Goal: Obtain resource: Download file/media

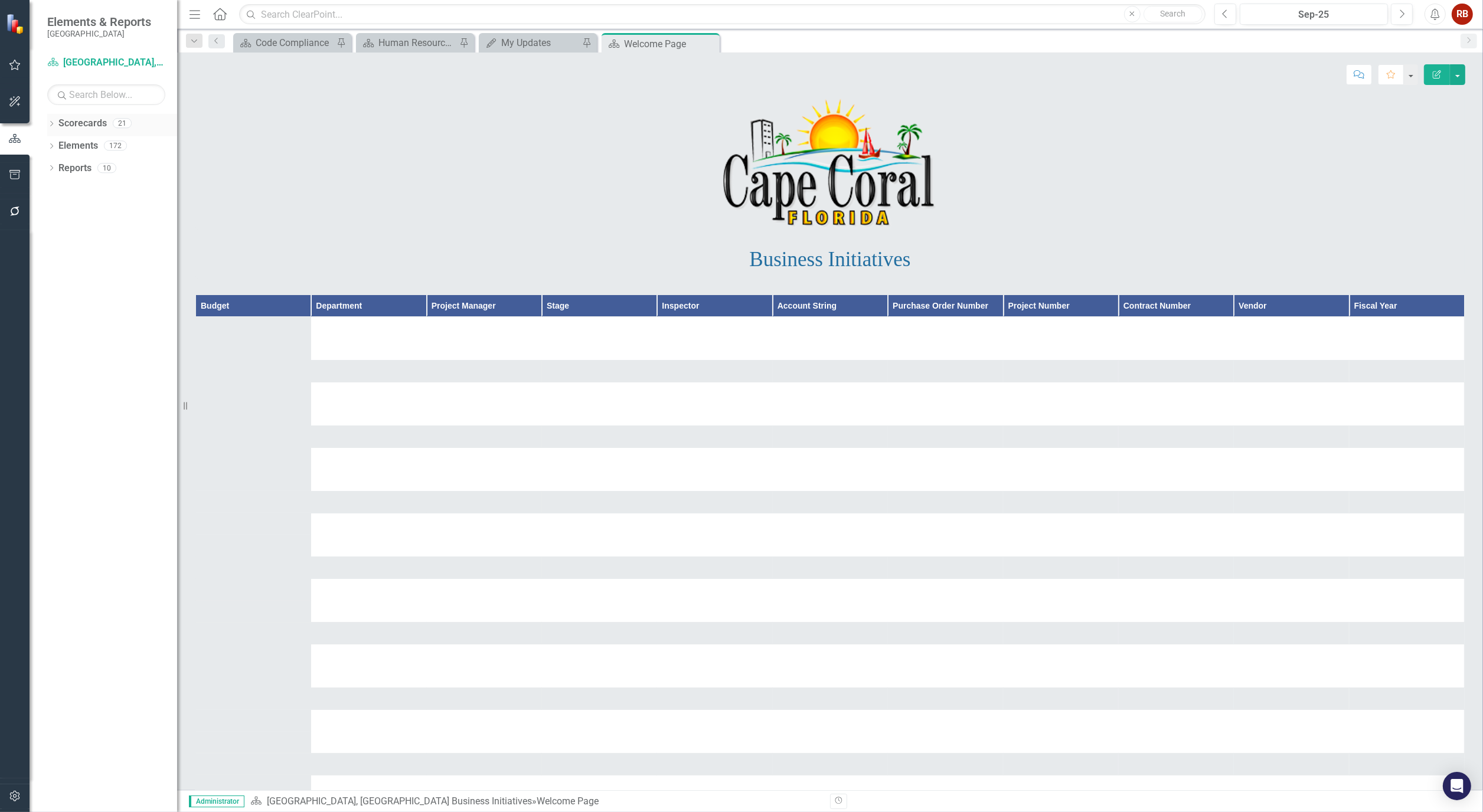
click at [50, 123] on icon "Dropdown" at bounding box center [51, 124] width 9 height 6
click at [56, 164] on icon "Dropdown" at bounding box center [57, 168] width 9 height 7
click at [56, 165] on icon "Dropdown" at bounding box center [57, 168] width 9 height 7
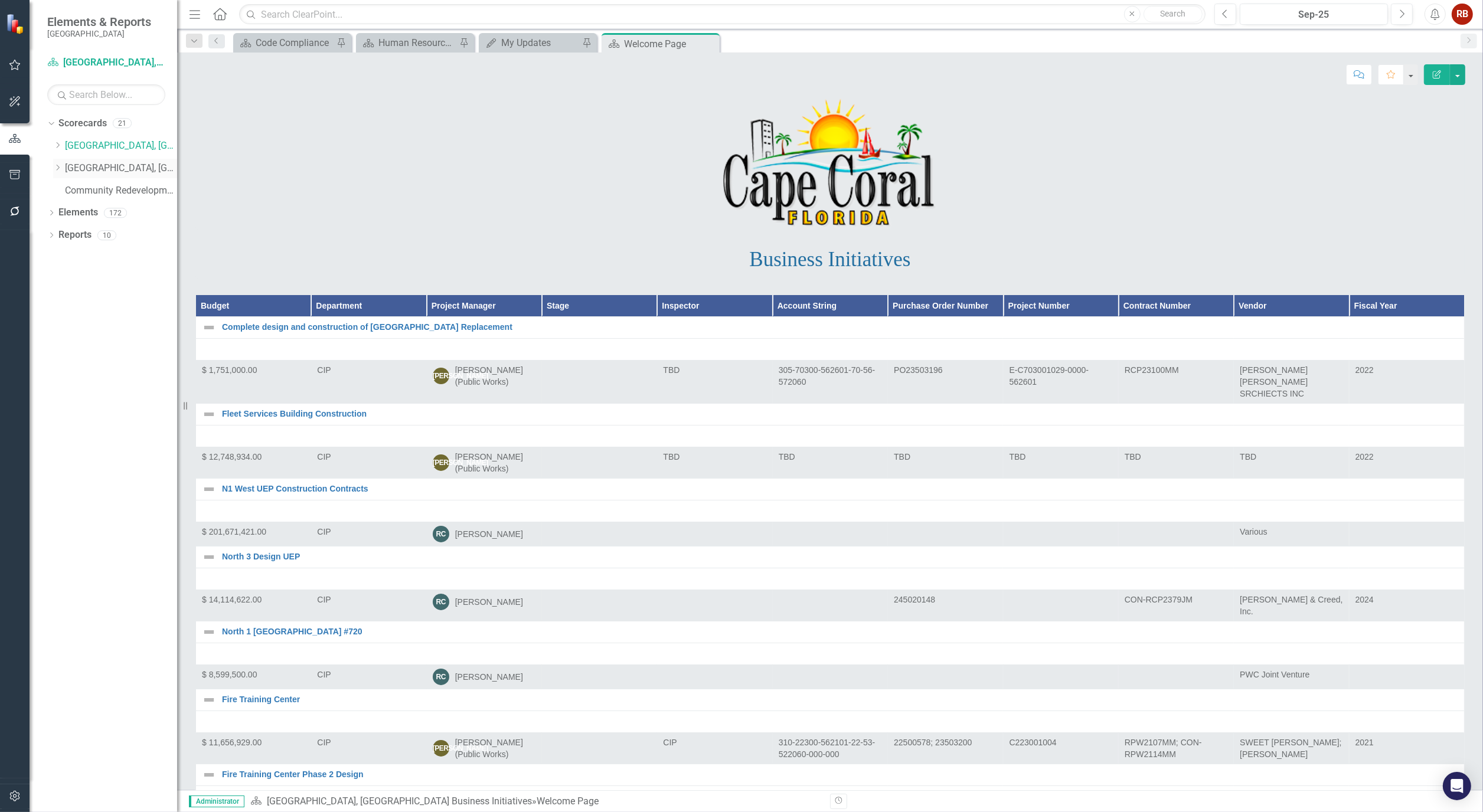
click at [56, 165] on icon "Dropdown" at bounding box center [57, 168] width 9 height 7
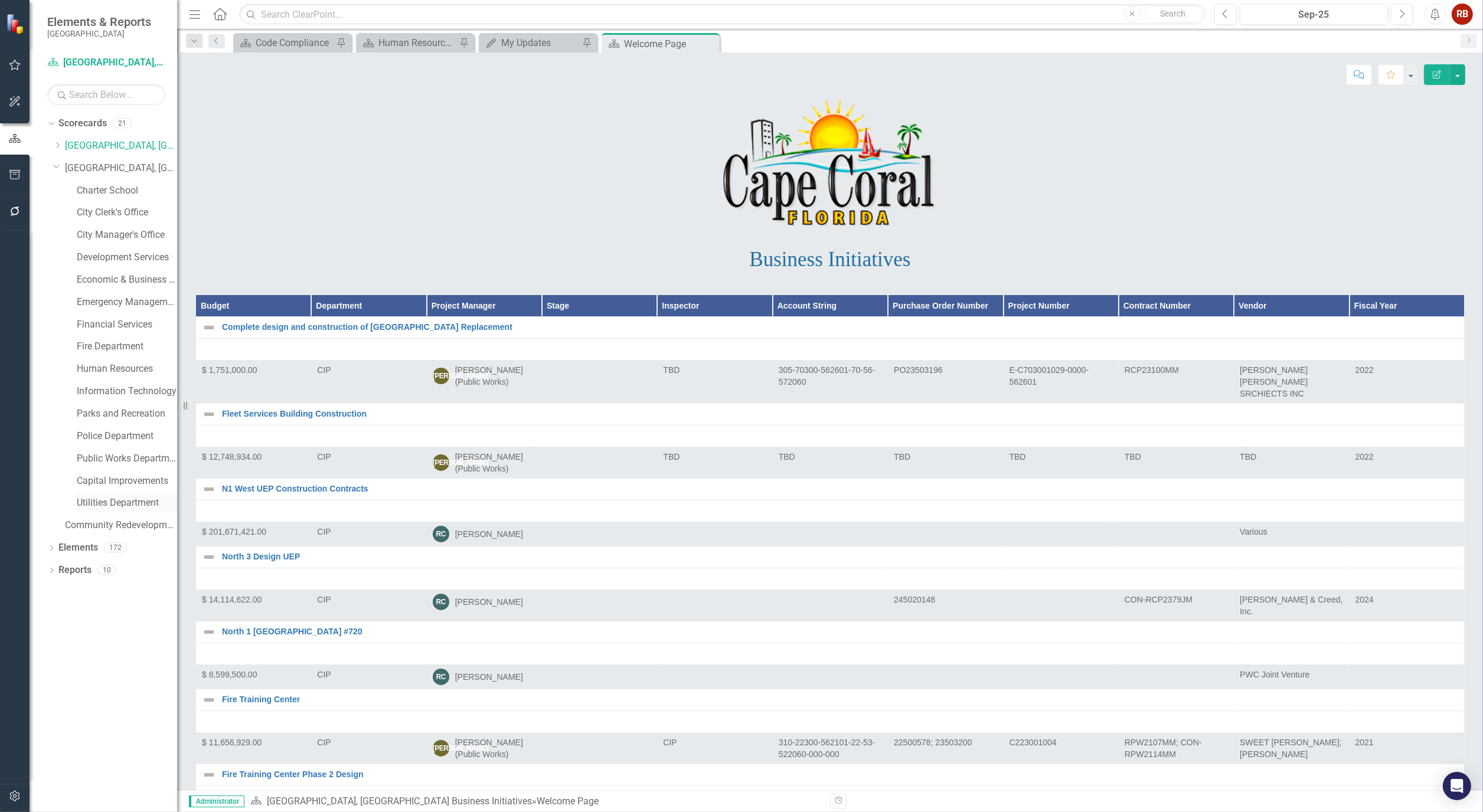
click at [104, 499] on link "Utilities Department" at bounding box center [126, 503] width 100 height 14
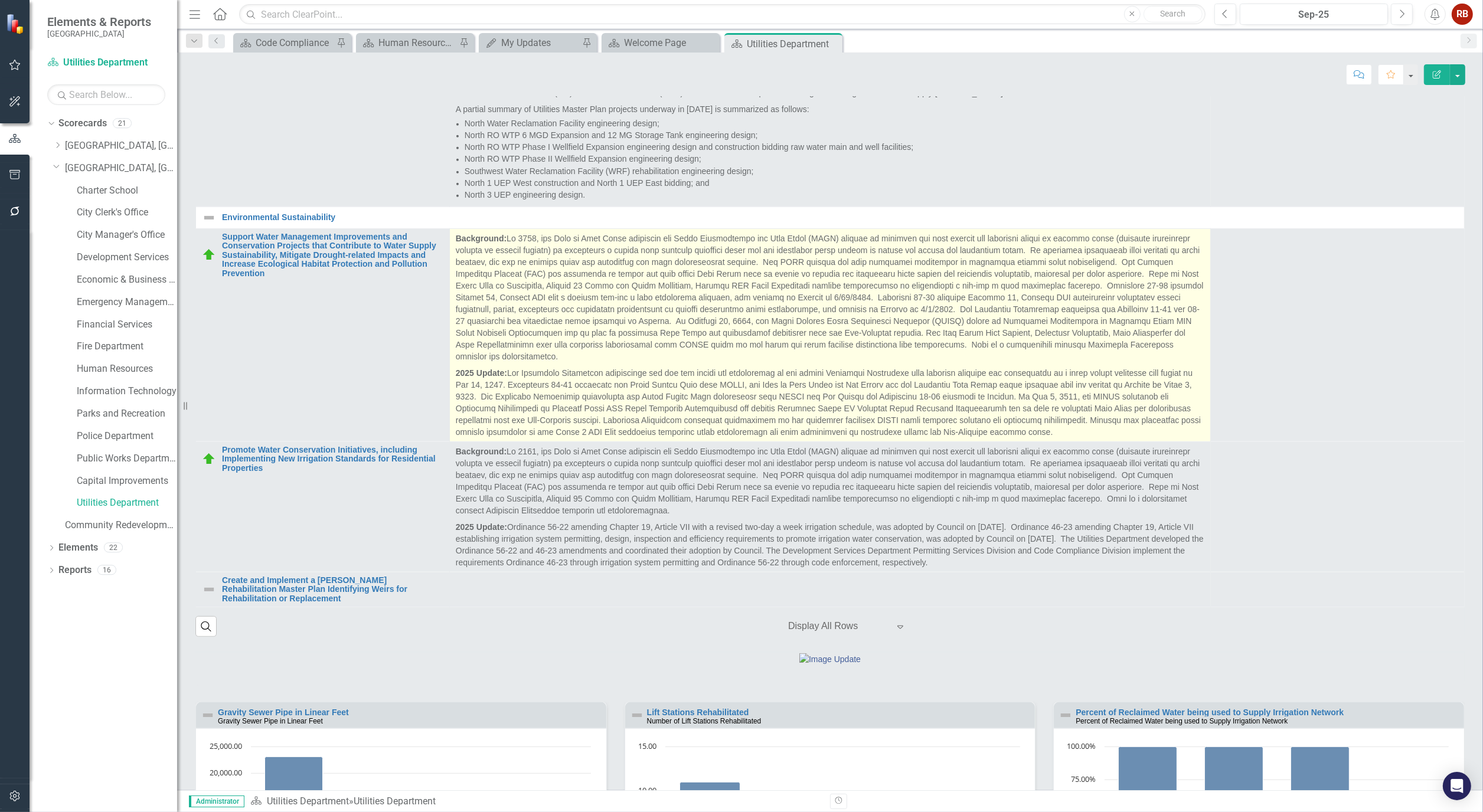
scroll to position [524, 0]
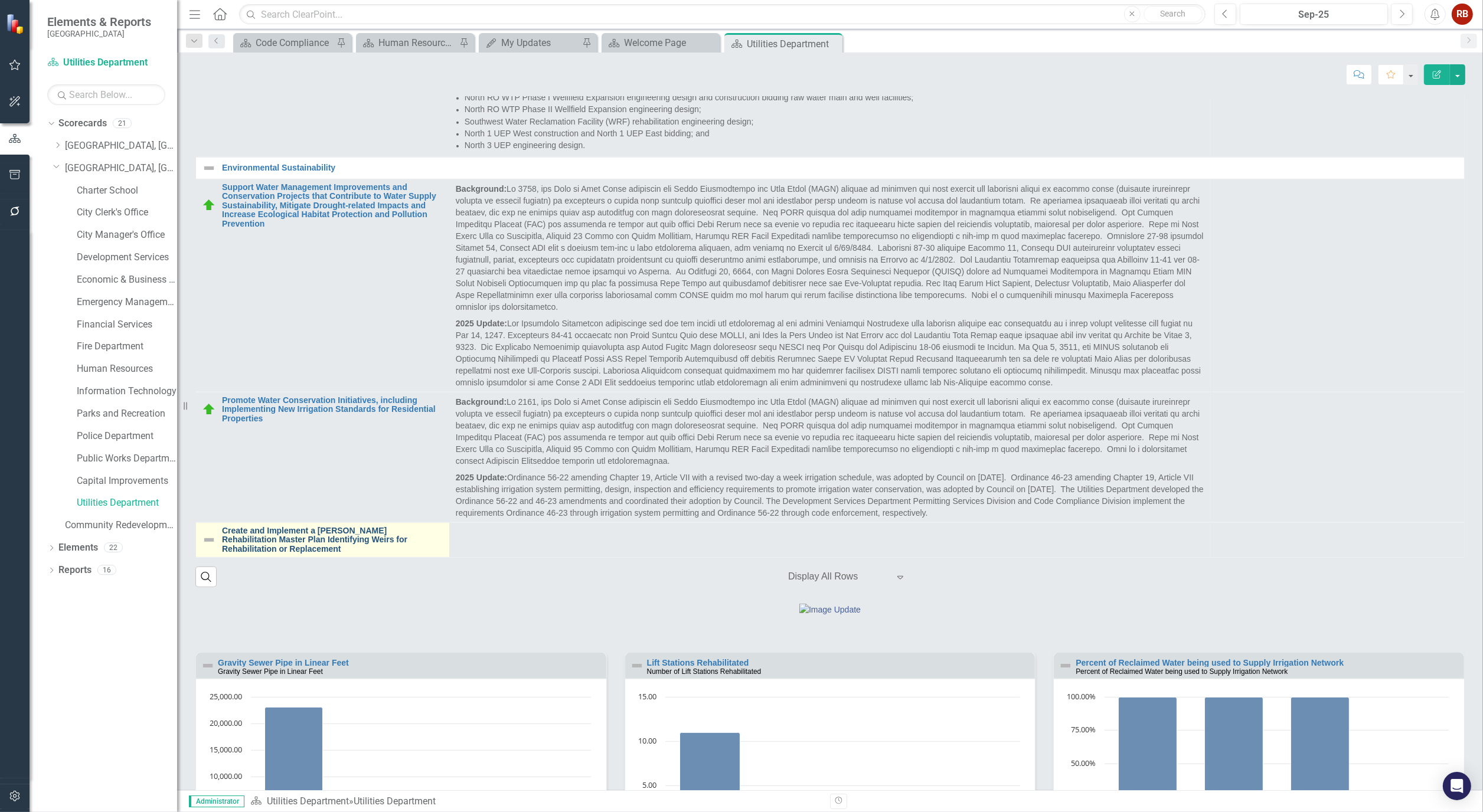
click at [350, 554] on link "Create and Implement a [PERSON_NAME] Rehabilitation Master Plan Identifying Wei…" at bounding box center [332, 539] width 221 height 27
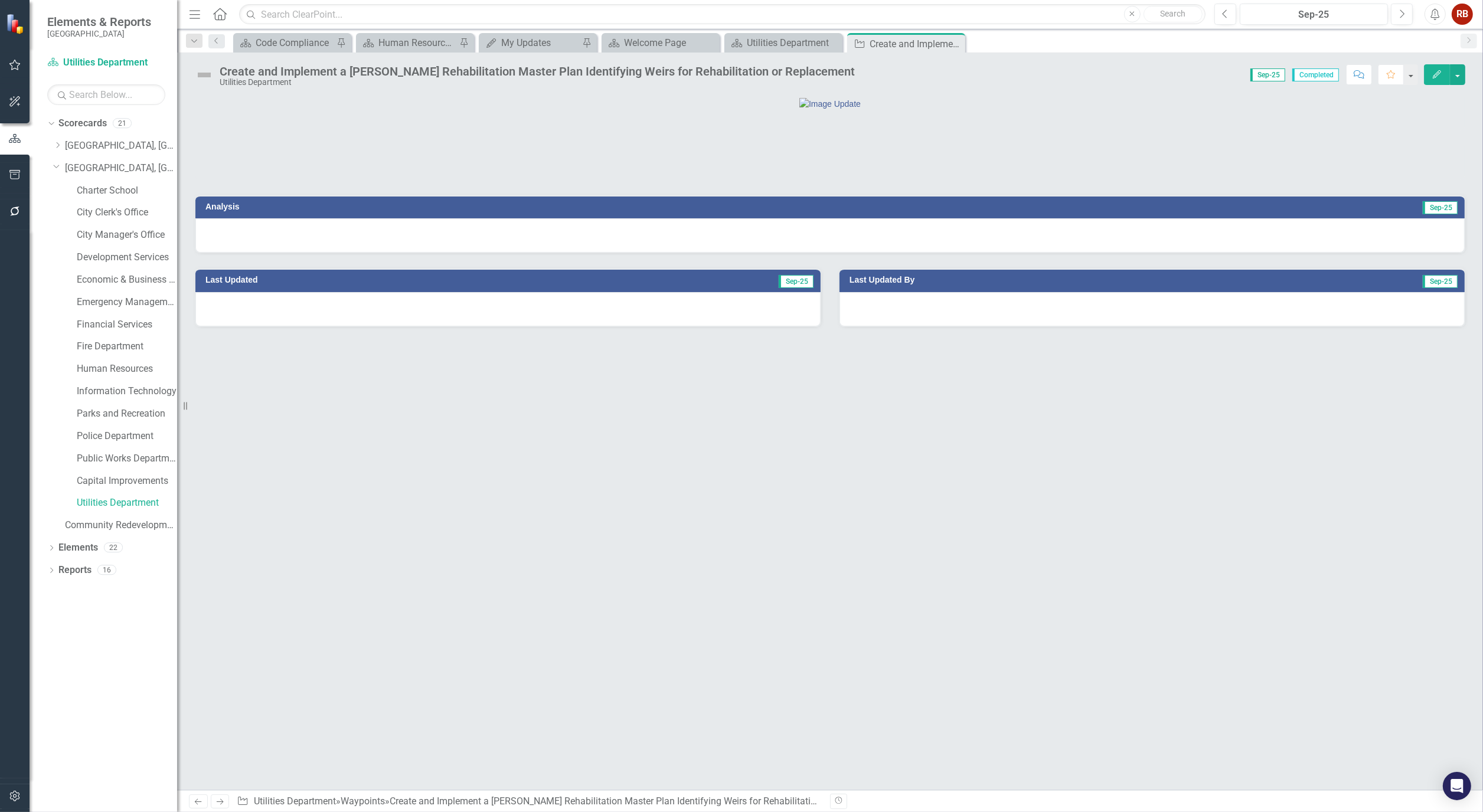
click at [1425, 76] on button "Edit" at bounding box center [1437, 75] width 26 height 21
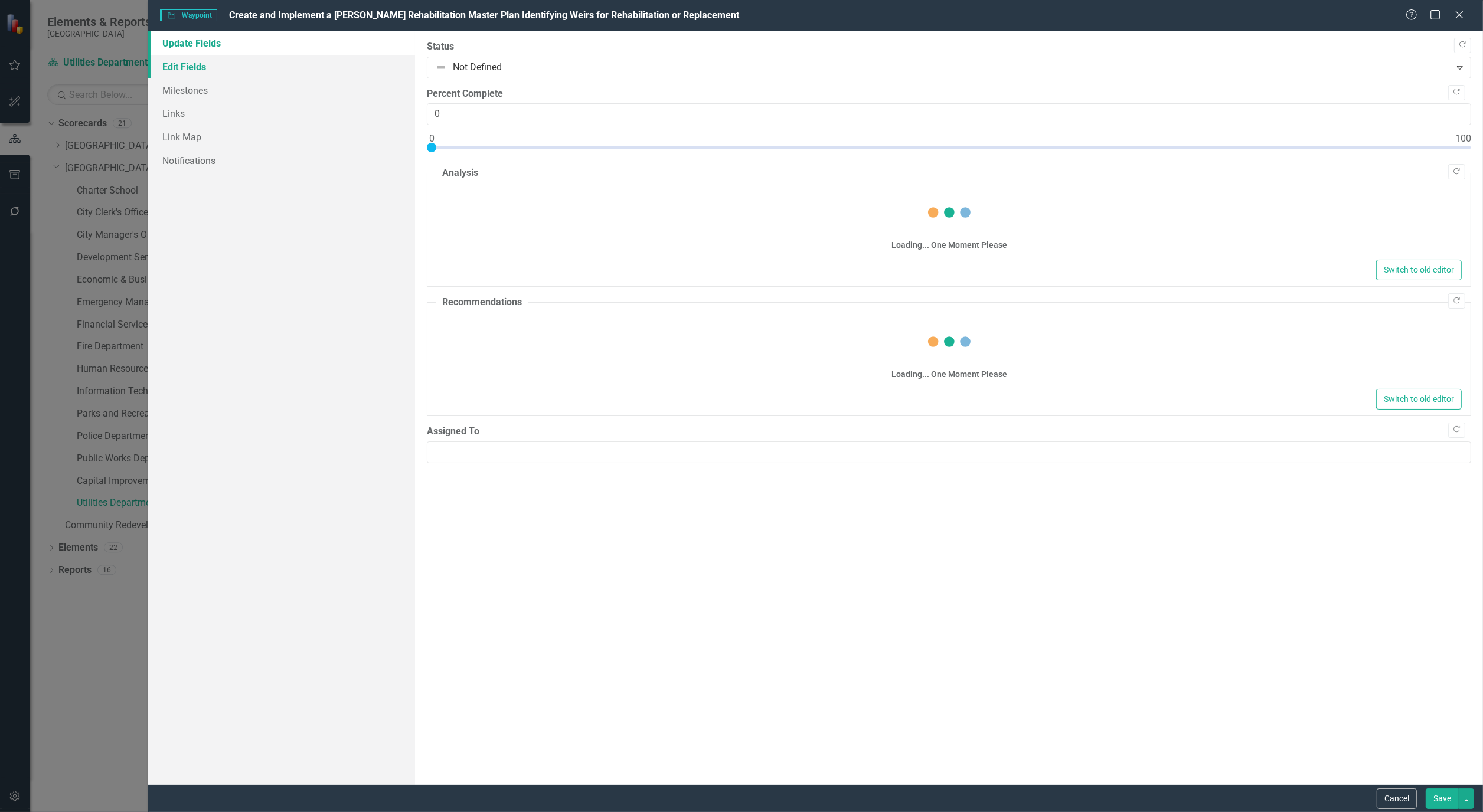
click at [191, 56] on link "Edit Fields" at bounding box center [281, 66] width 267 height 23
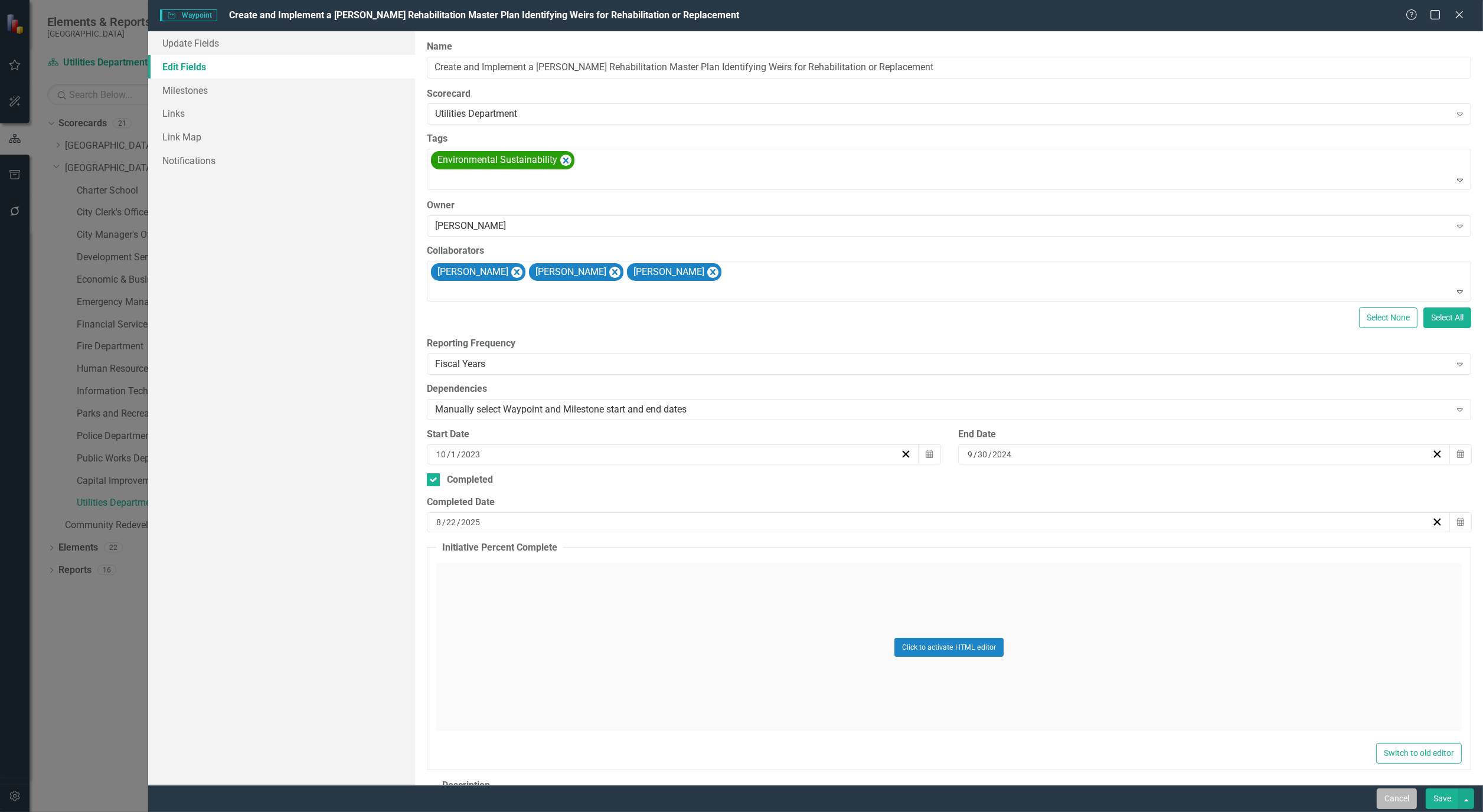
click at [1400, 798] on button "Cancel" at bounding box center [1397, 799] width 40 height 21
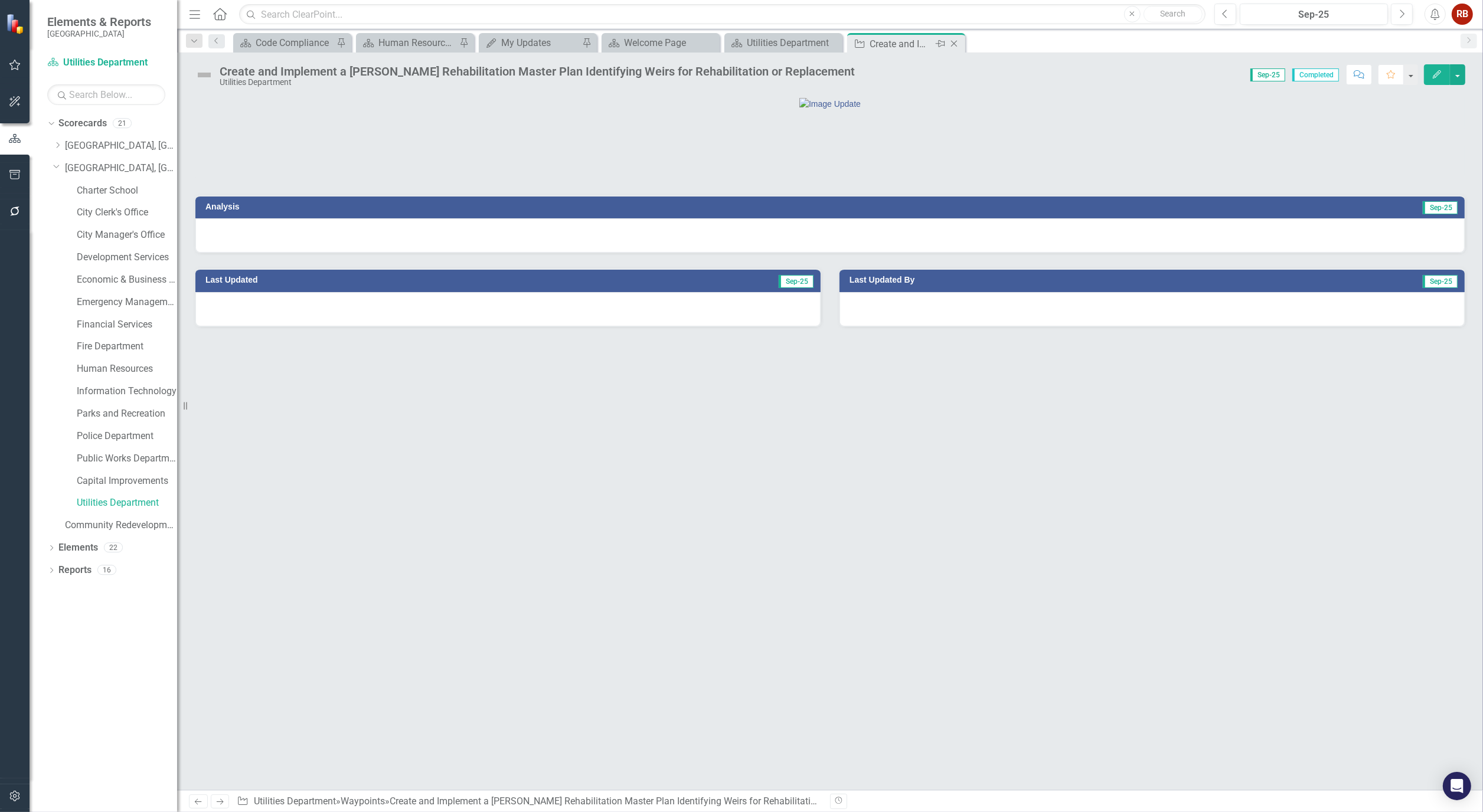
click at [954, 42] on icon "Close" at bounding box center [954, 43] width 12 height 10
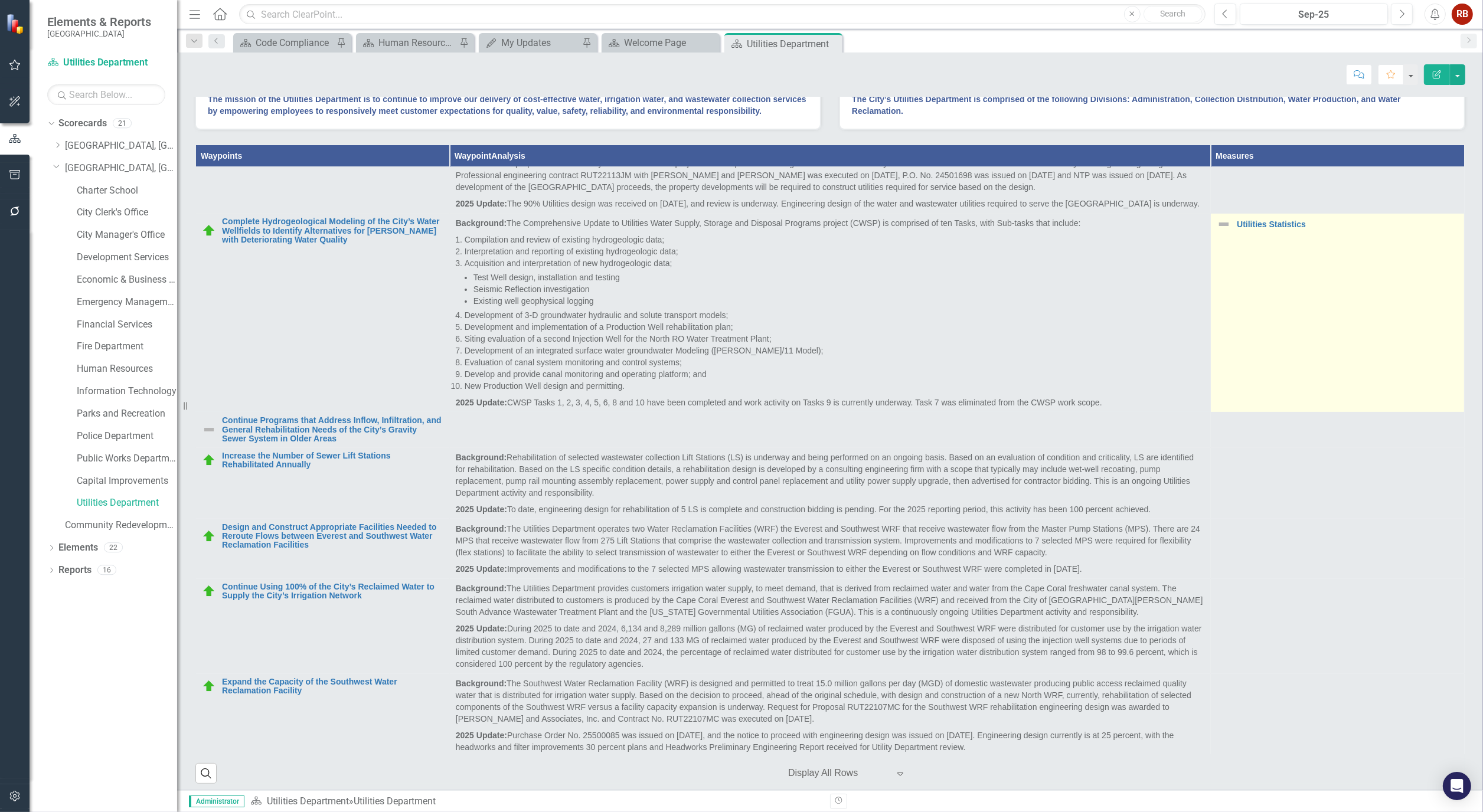
scroll to position [262, 0]
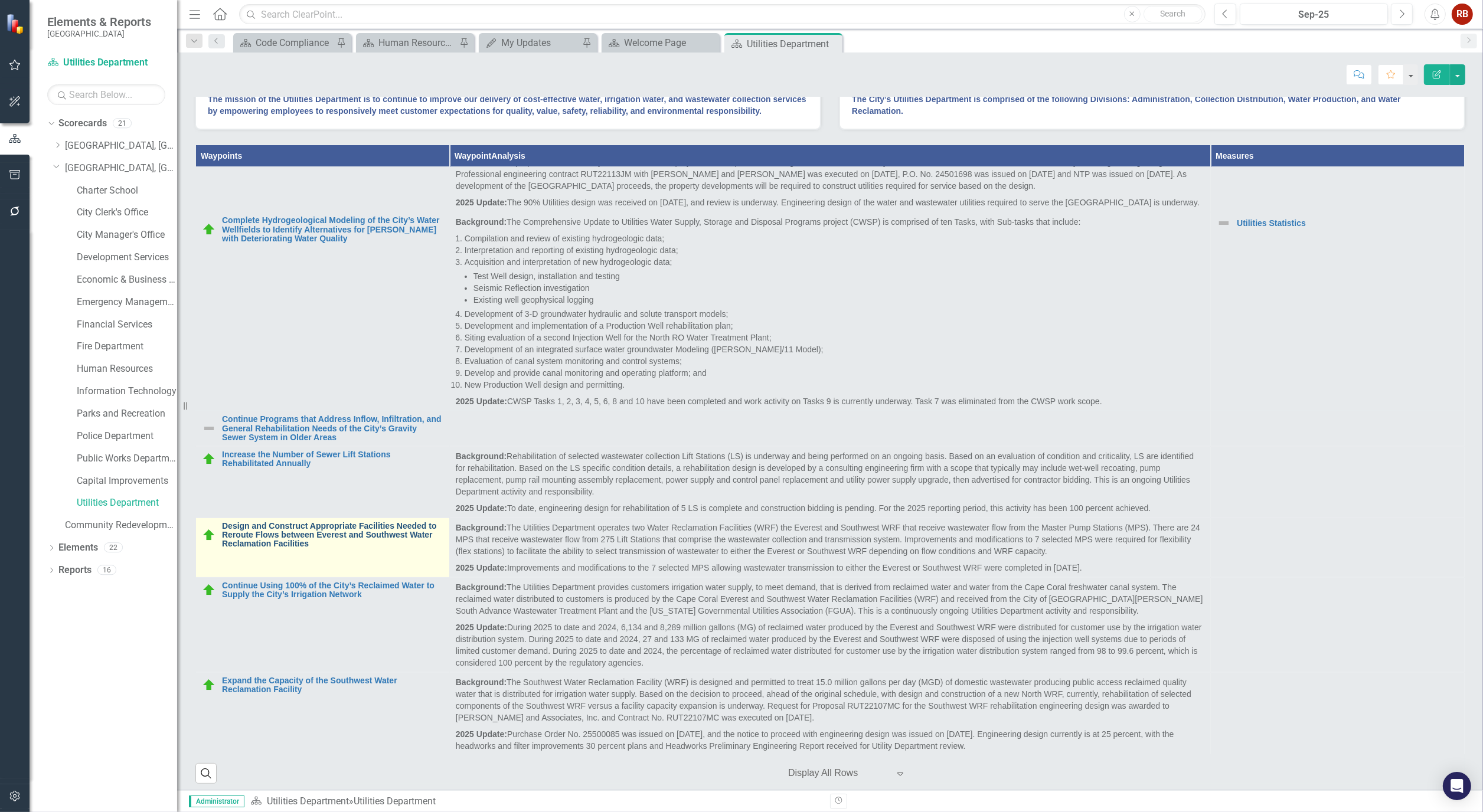
click at [318, 549] on link "Design and Construct Appropriate Facilities Needed to Reroute Flows between Eve…" at bounding box center [332, 535] width 221 height 27
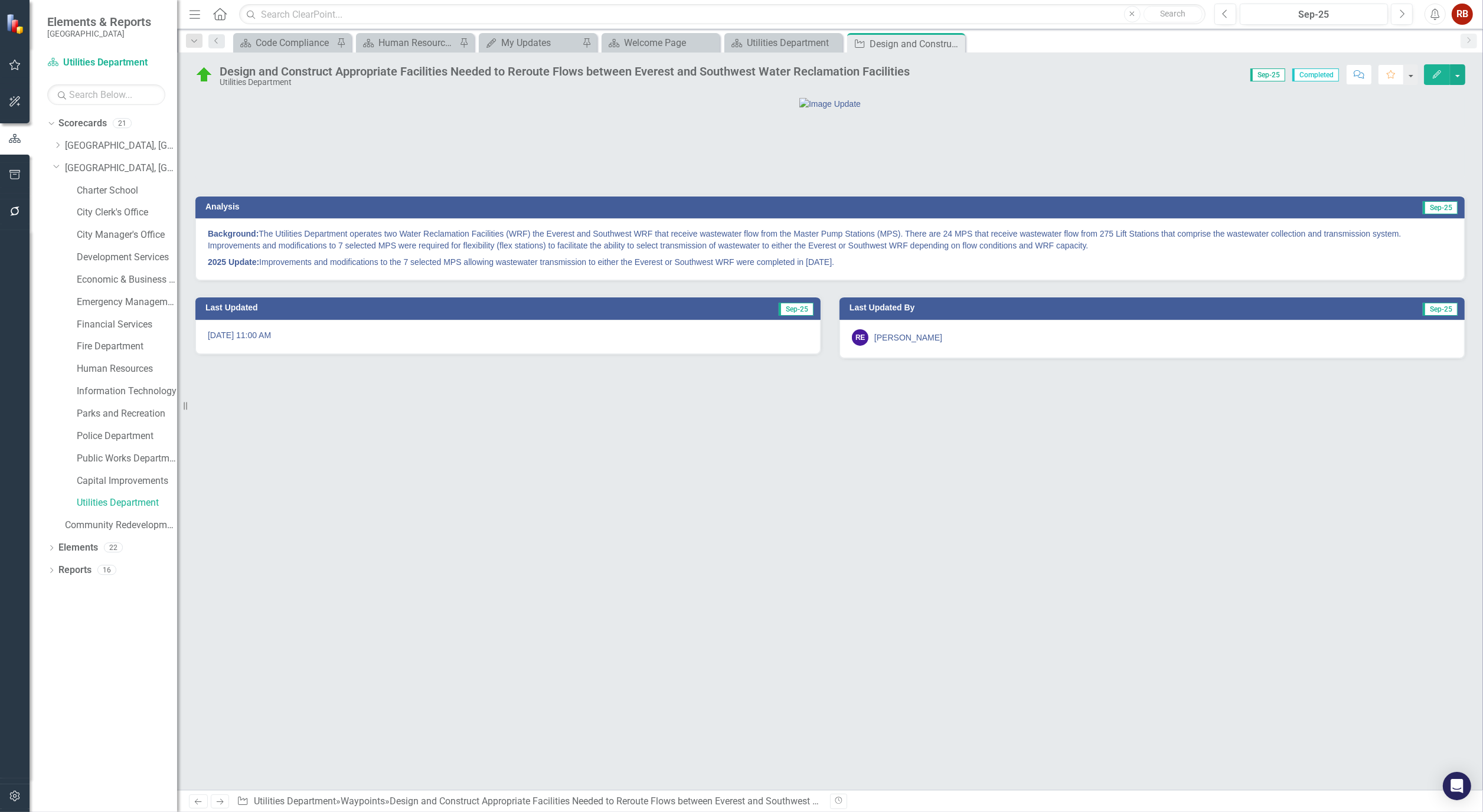
click at [1435, 74] on icon "button" at bounding box center [1437, 75] width 9 height 9
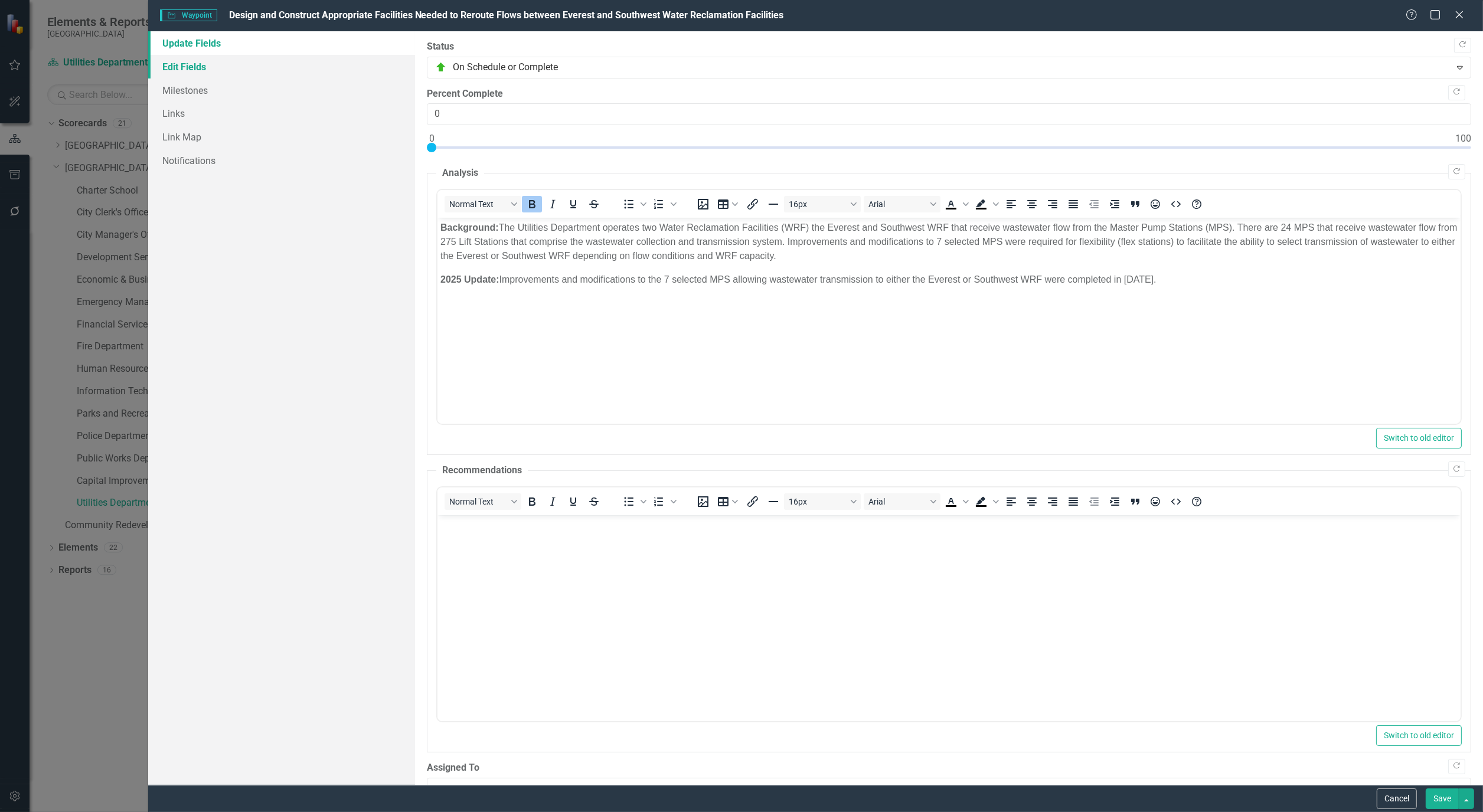
click at [185, 60] on link "Edit Fields" at bounding box center [281, 66] width 267 height 23
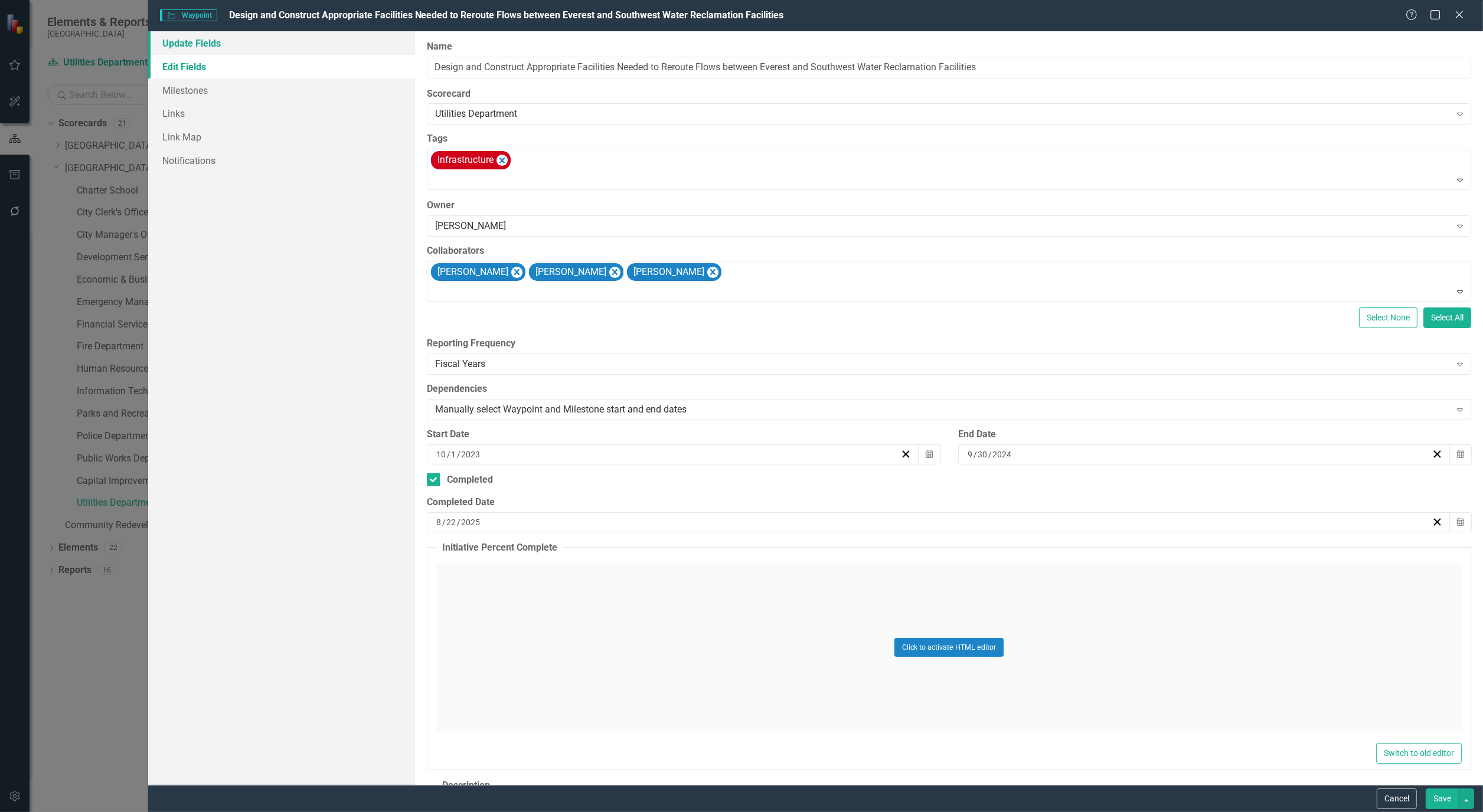
click at [195, 40] on link "Update Fields" at bounding box center [281, 43] width 267 height 23
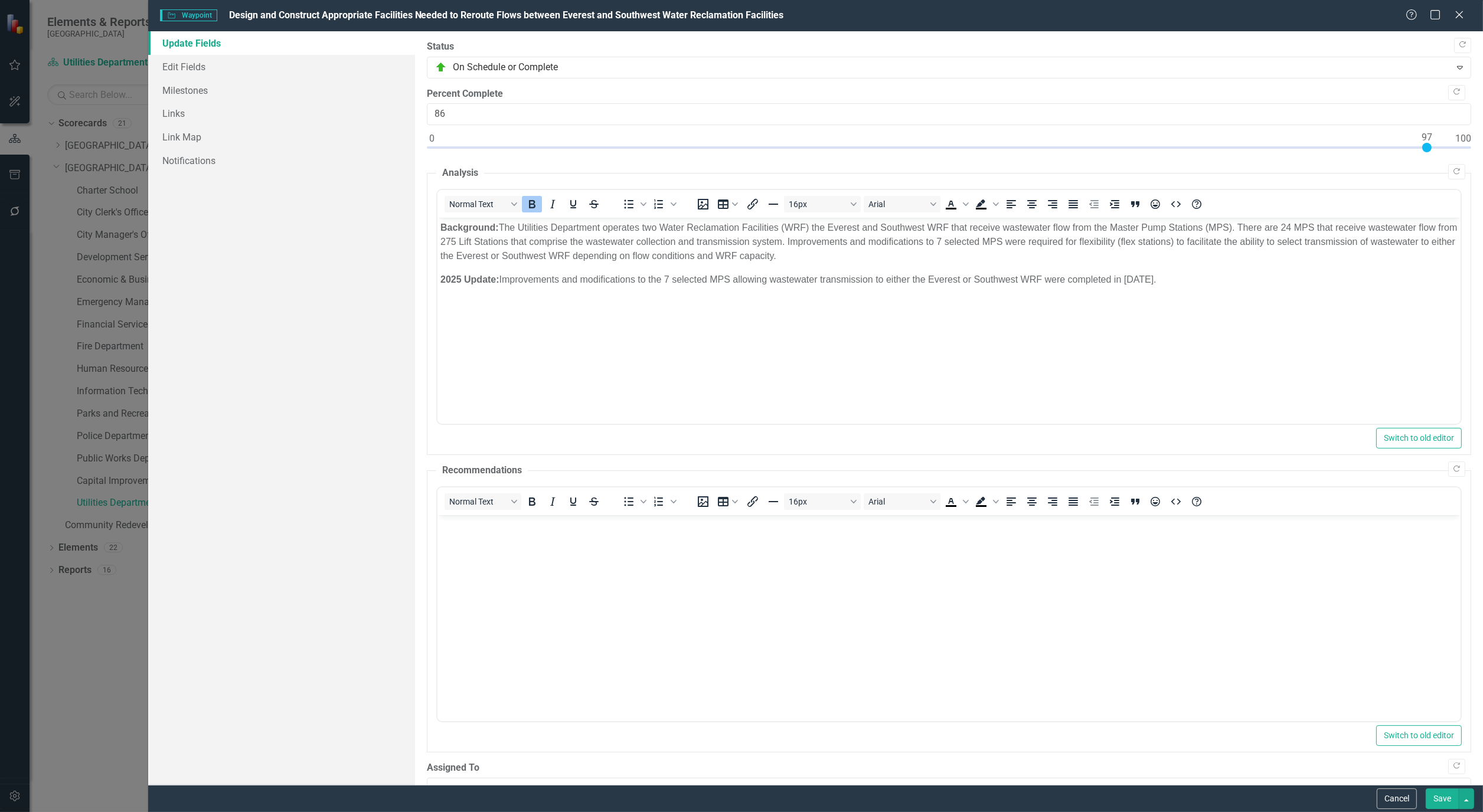
type input "100"
drag, startPoint x: 430, startPoint y: 150, endPoint x: 1525, endPoint y: 211, distance: 1096.7
click at [1482, 211] on html "Elements & Reports Cape Coral Scorecard Utilities Department Search Dropdown Sc…" at bounding box center [741, 406] width 1483 height 812
click at [191, 63] on link "Edit Fields" at bounding box center [281, 66] width 267 height 23
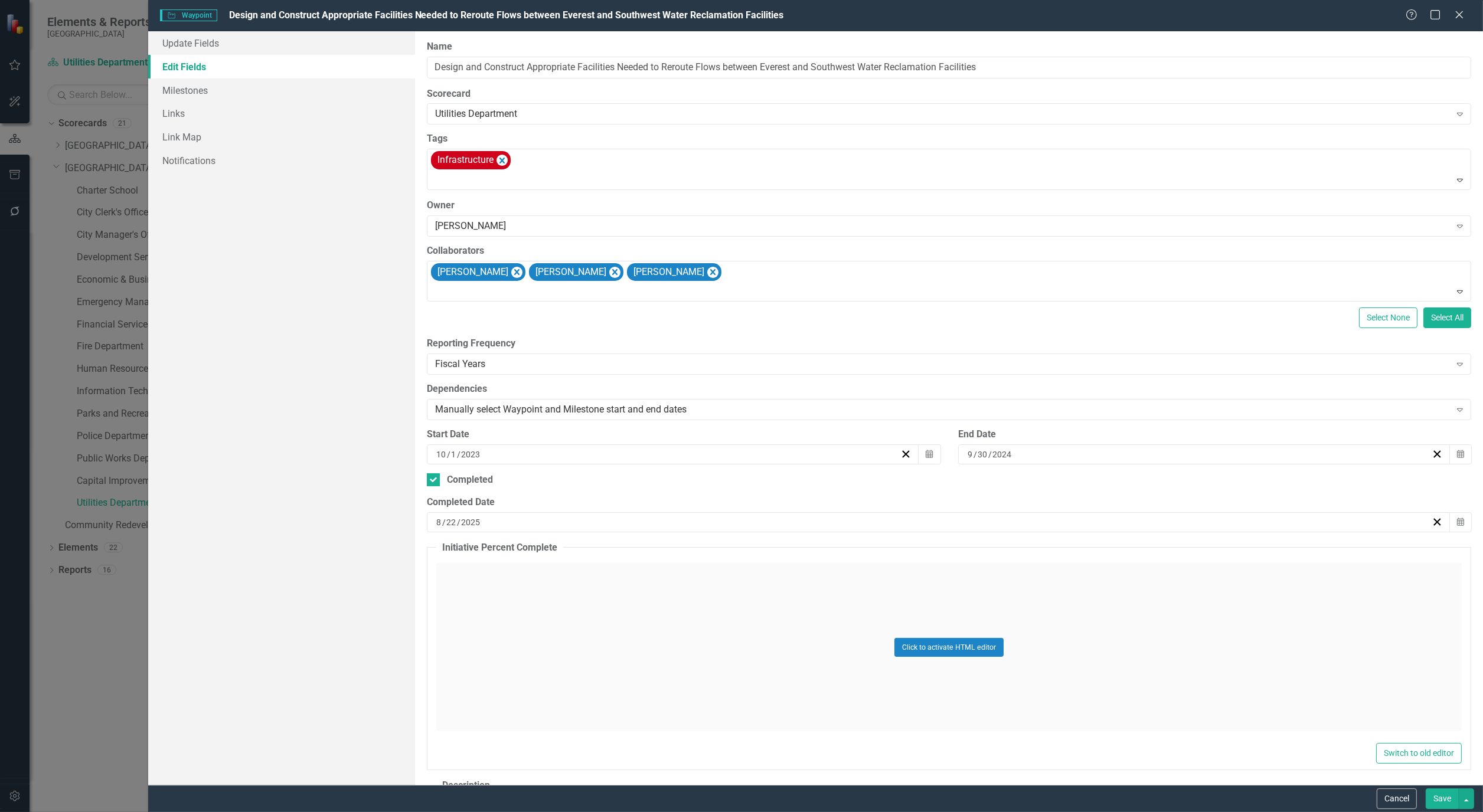
click at [511, 523] on div "[DATE]" at bounding box center [932, 522] width 997 height 12
click at [936, 556] on span "[DATE]" at bounding box center [934, 551] width 24 height 10
click at [936, 556] on span "2025" at bounding box center [934, 551] width 19 height 10
click at [989, 582] on button "2023" at bounding box center [1003, 586] width 69 height 43
click at [1002, 662] on button "September" at bounding box center [1003, 671] width 69 height 43
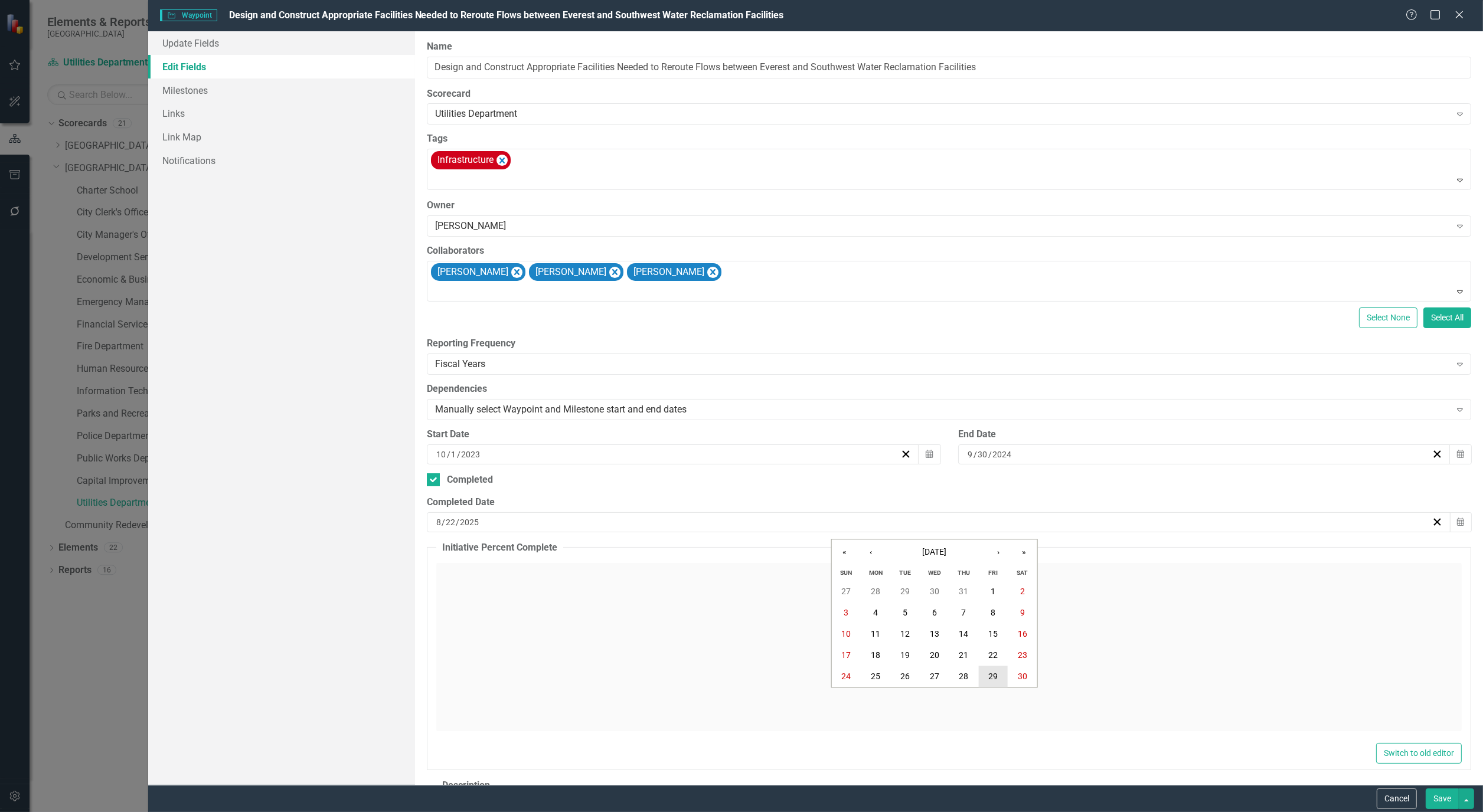
click at [983, 670] on button "29" at bounding box center [992, 676] width 30 height 21
click at [1450, 805] on button "Save" at bounding box center [1442, 799] width 33 height 21
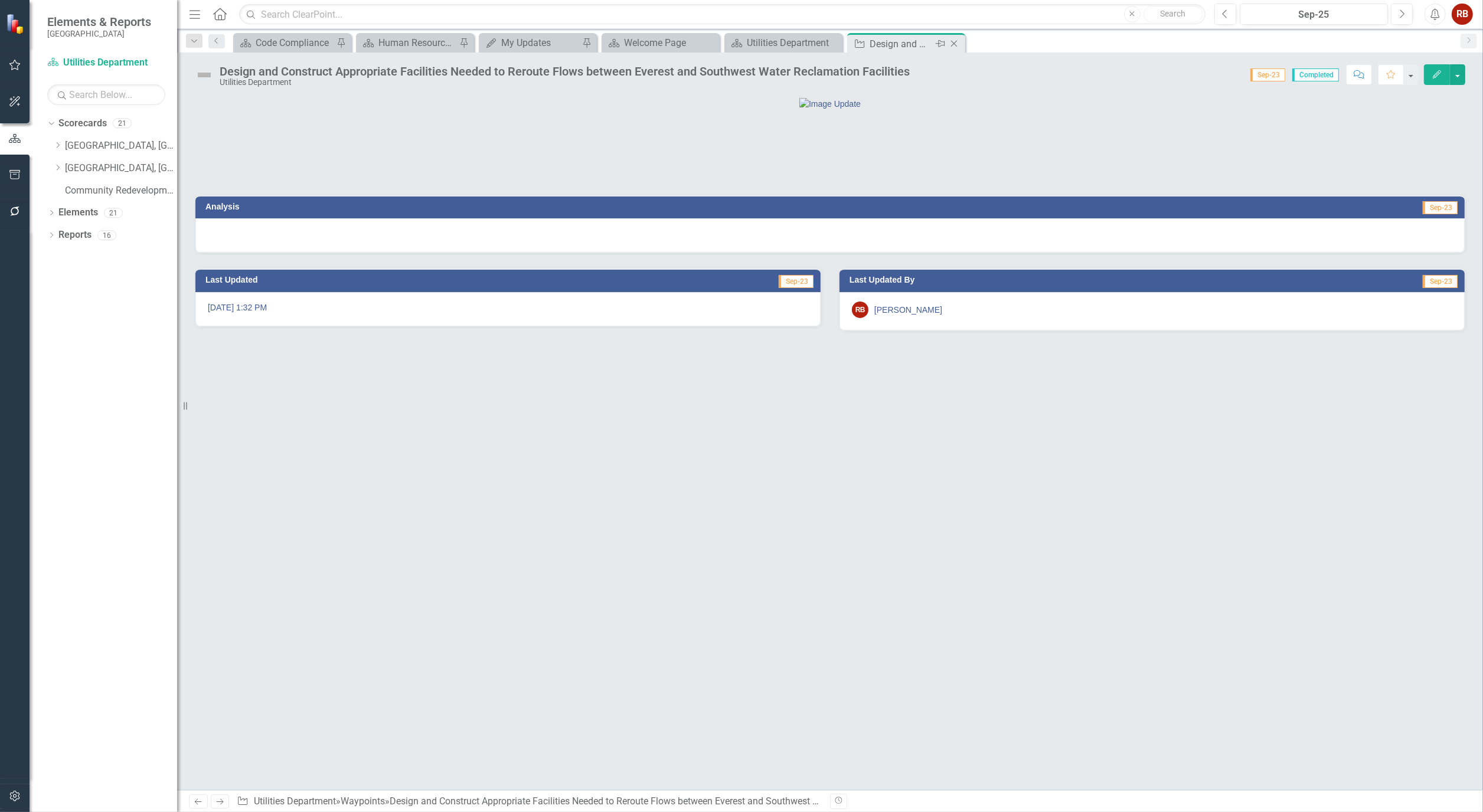
click at [959, 39] on icon "Close" at bounding box center [954, 43] width 12 height 10
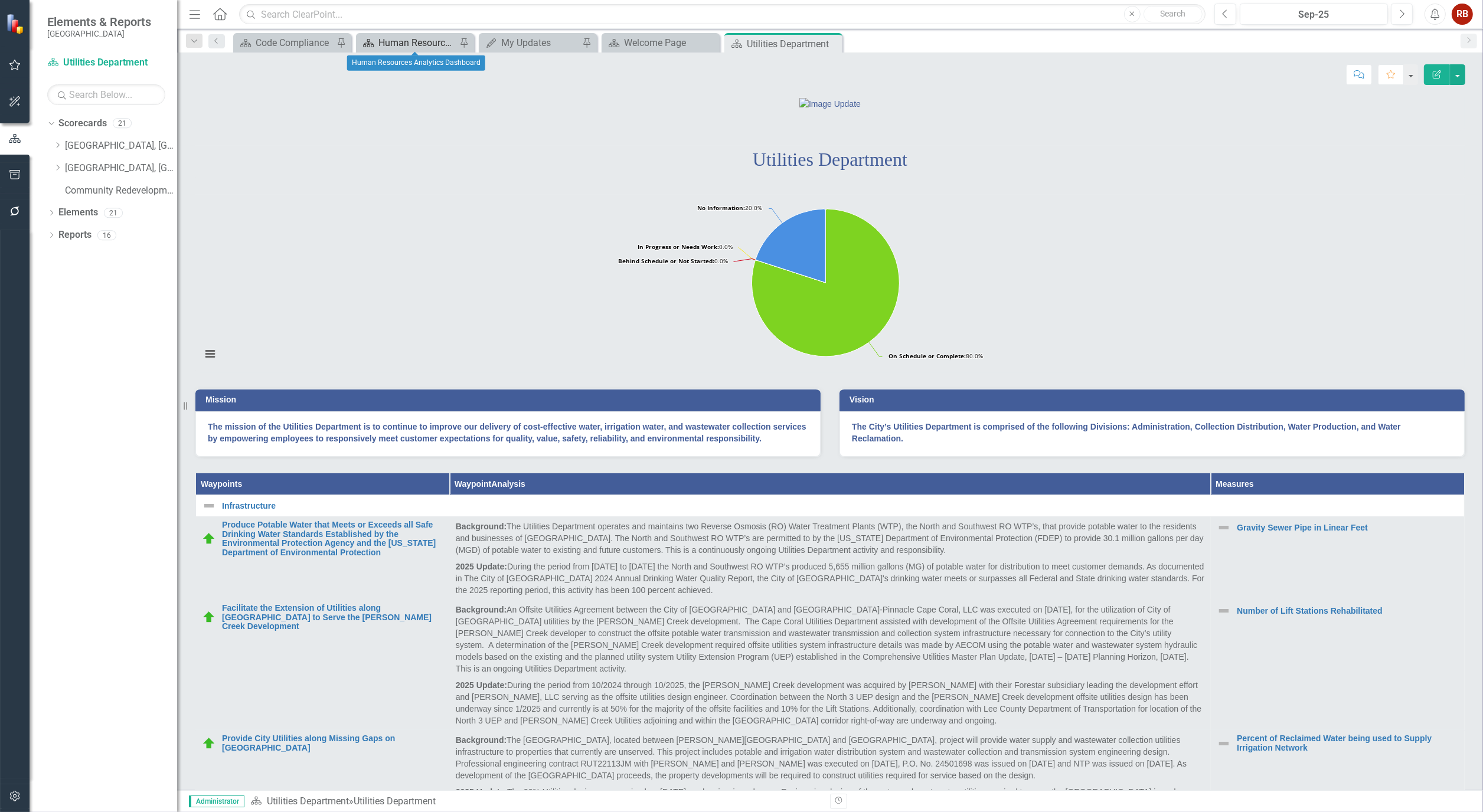
click at [424, 37] on div "Human Resources Analytics Dashboard" at bounding box center [418, 43] width 78 height 15
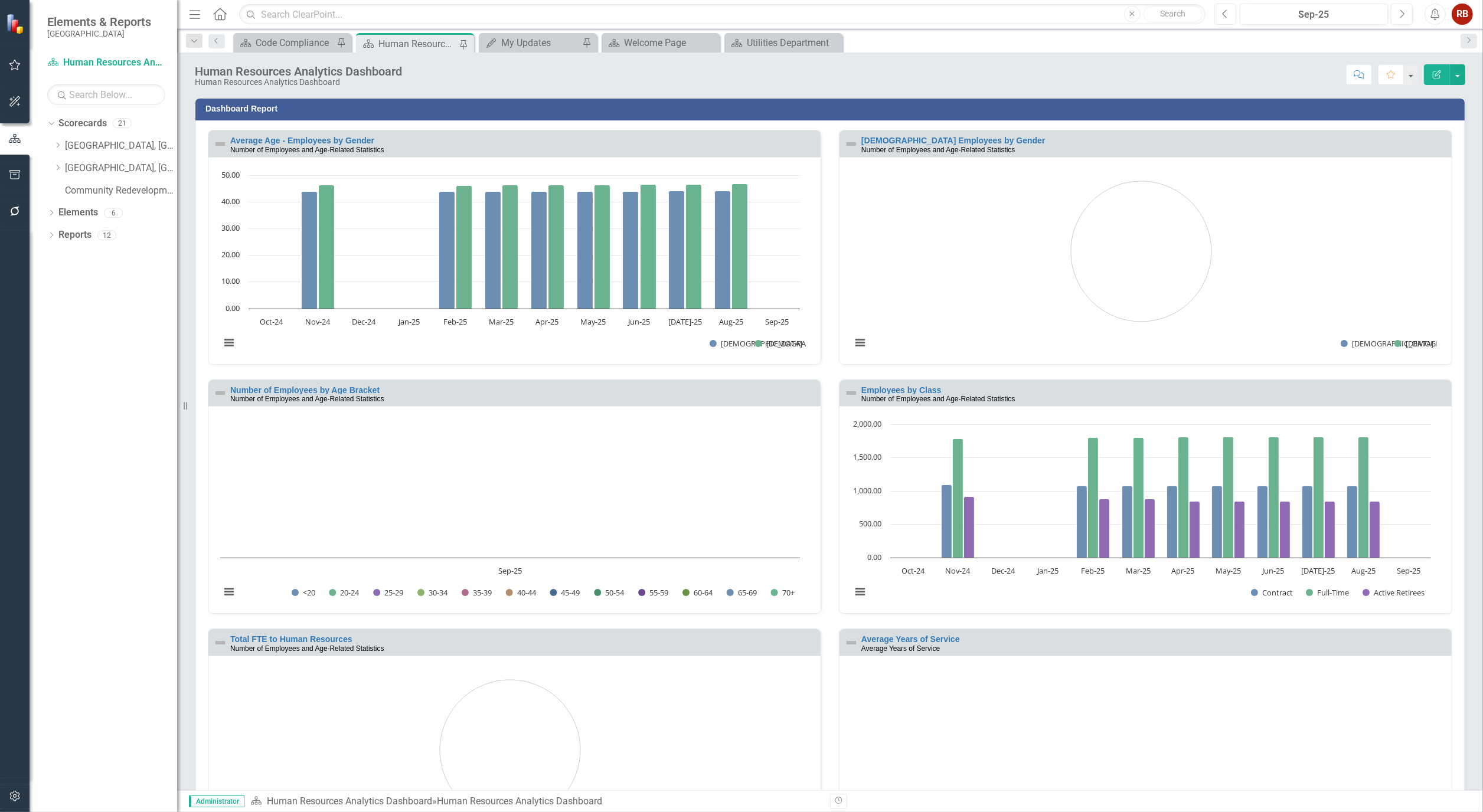
click at [1222, 14] on icon "Previous" at bounding box center [1225, 14] width 6 height 10
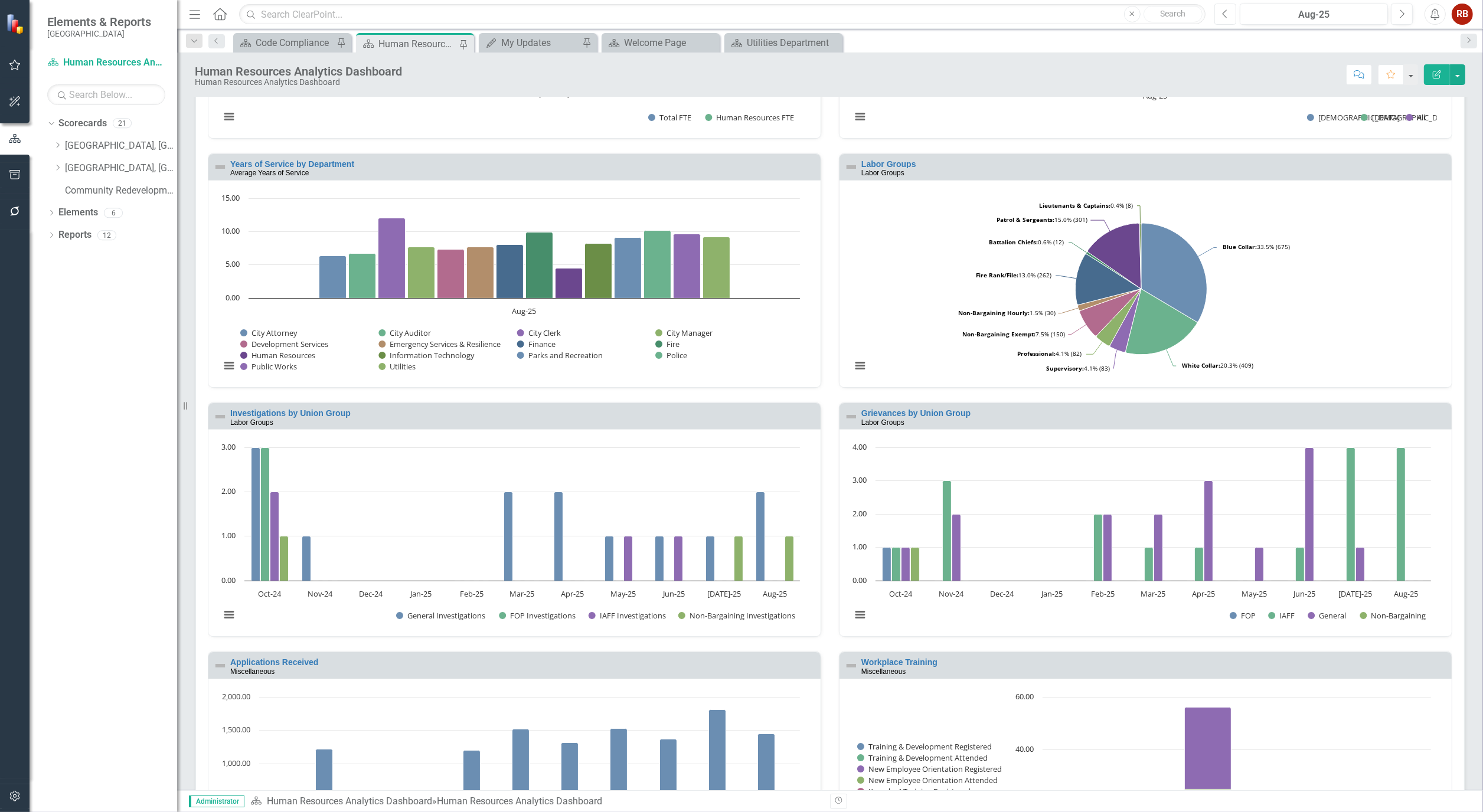
scroll to position [889, 0]
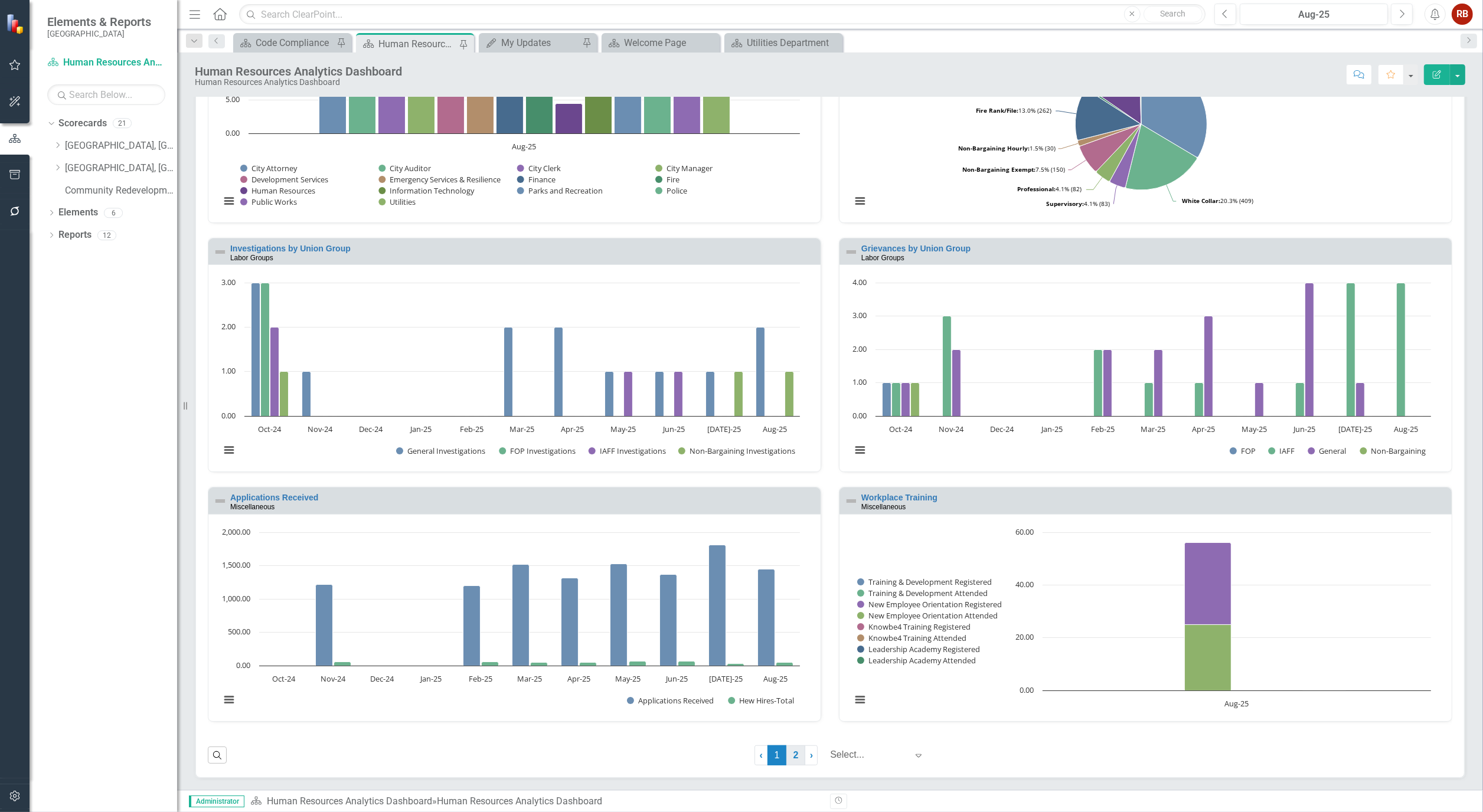
click at [788, 750] on link "2" at bounding box center [796, 755] width 19 height 20
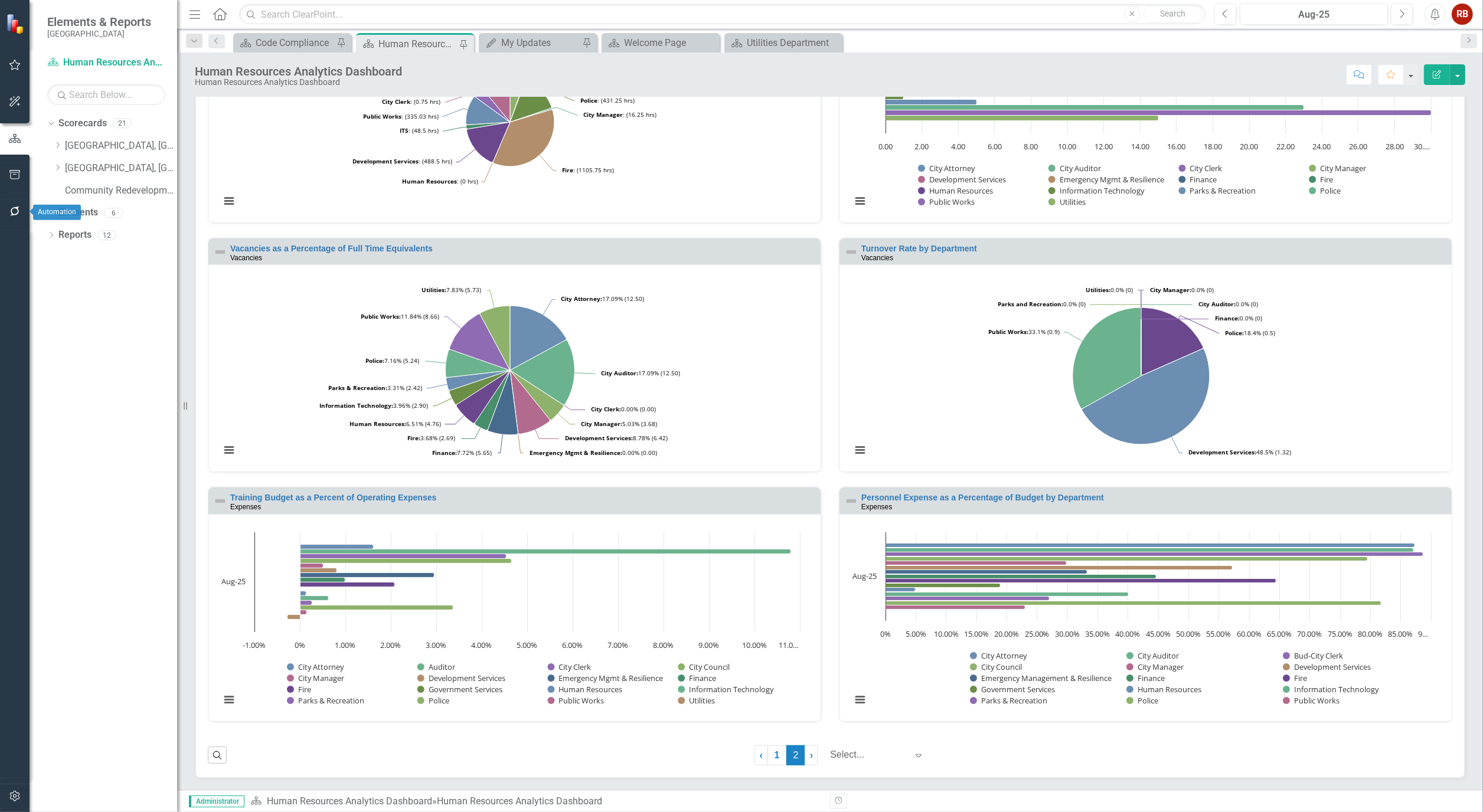
click at [10, 203] on button "button" at bounding box center [15, 211] width 27 height 25
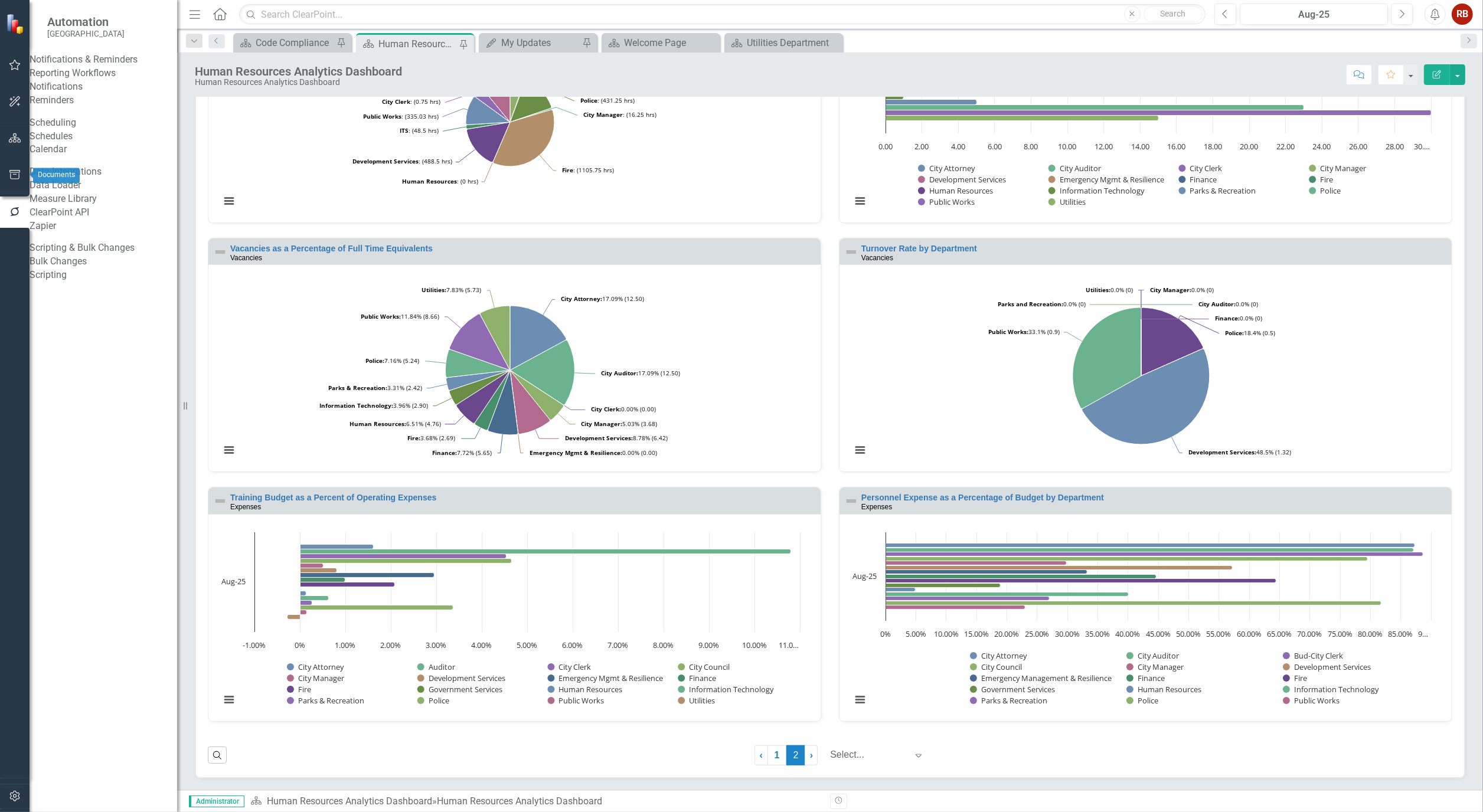
click at [24, 165] on button "button" at bounding box center [15, 175] width 27 height 25
click at [89, 79] on link "Briefing Books" at bounding box center [104, 74] width 148 height 14
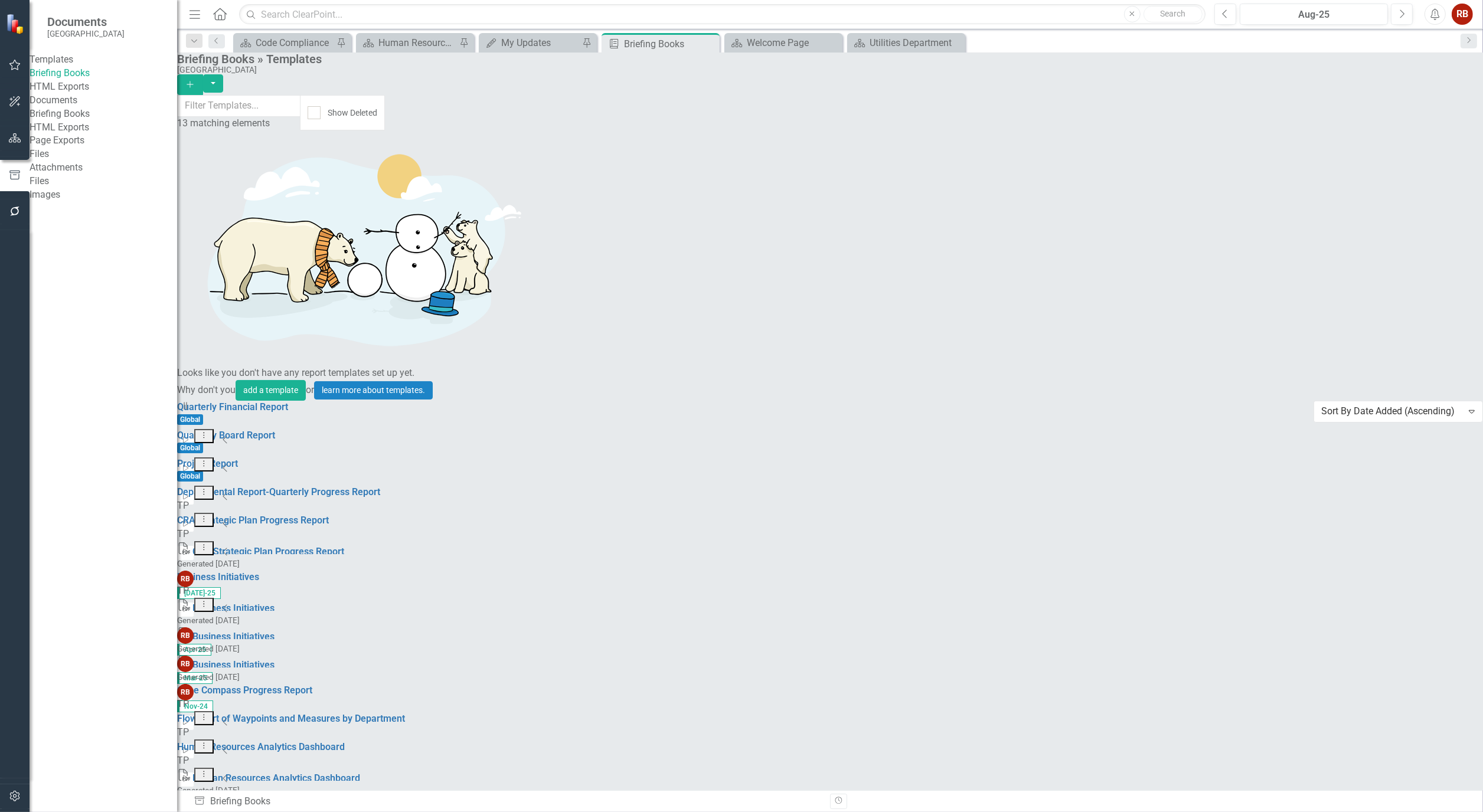
click at [1410, 618] on link "Start Run Template" at bounding box center [1383, 614] width 110 height 22
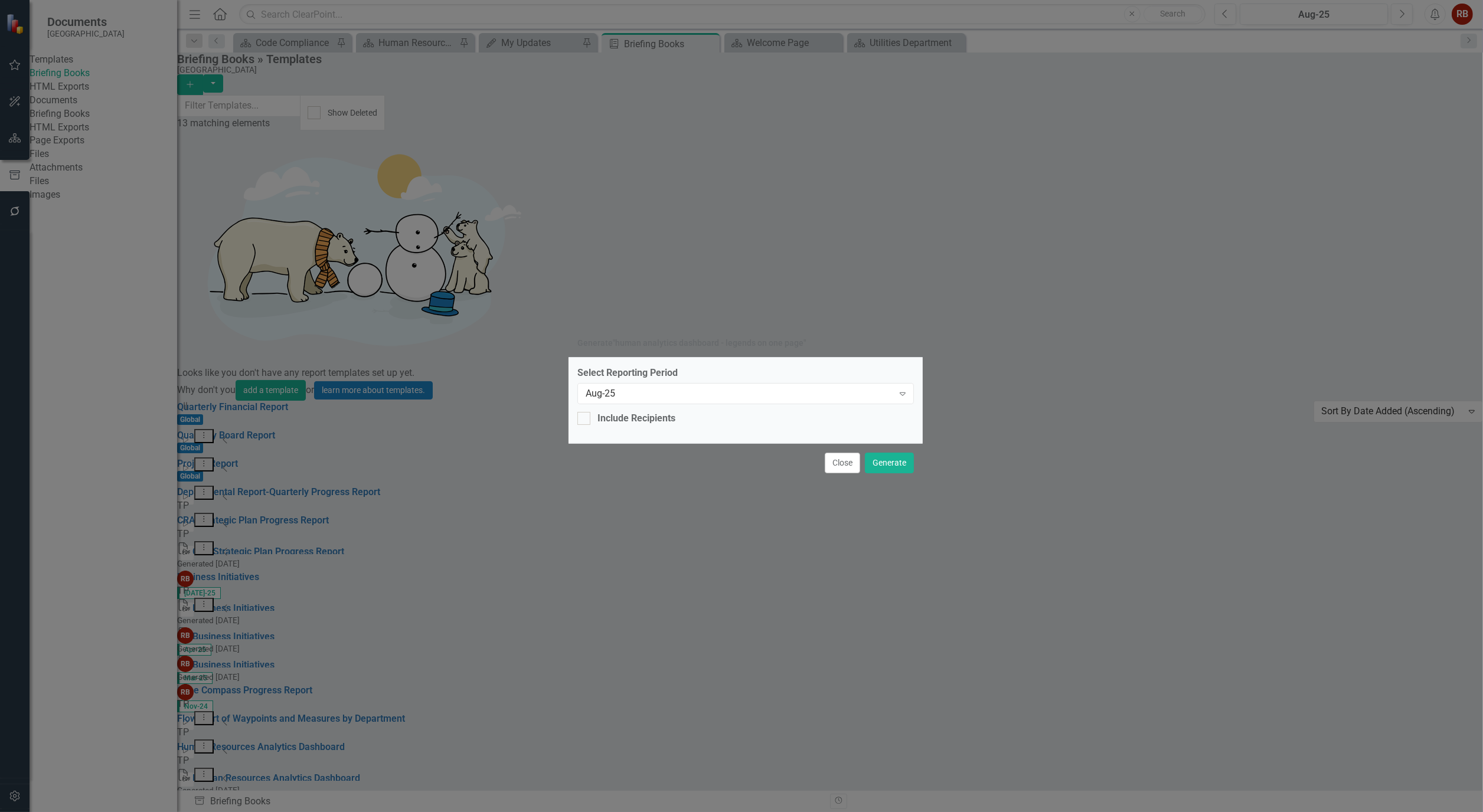
click at [909, 473] on div "Close Generate" at bounding box center [745, 463] width 354 height 39
click at [892, 457] on button "Generate" at bounding box center [889, 463] width 49 height 21
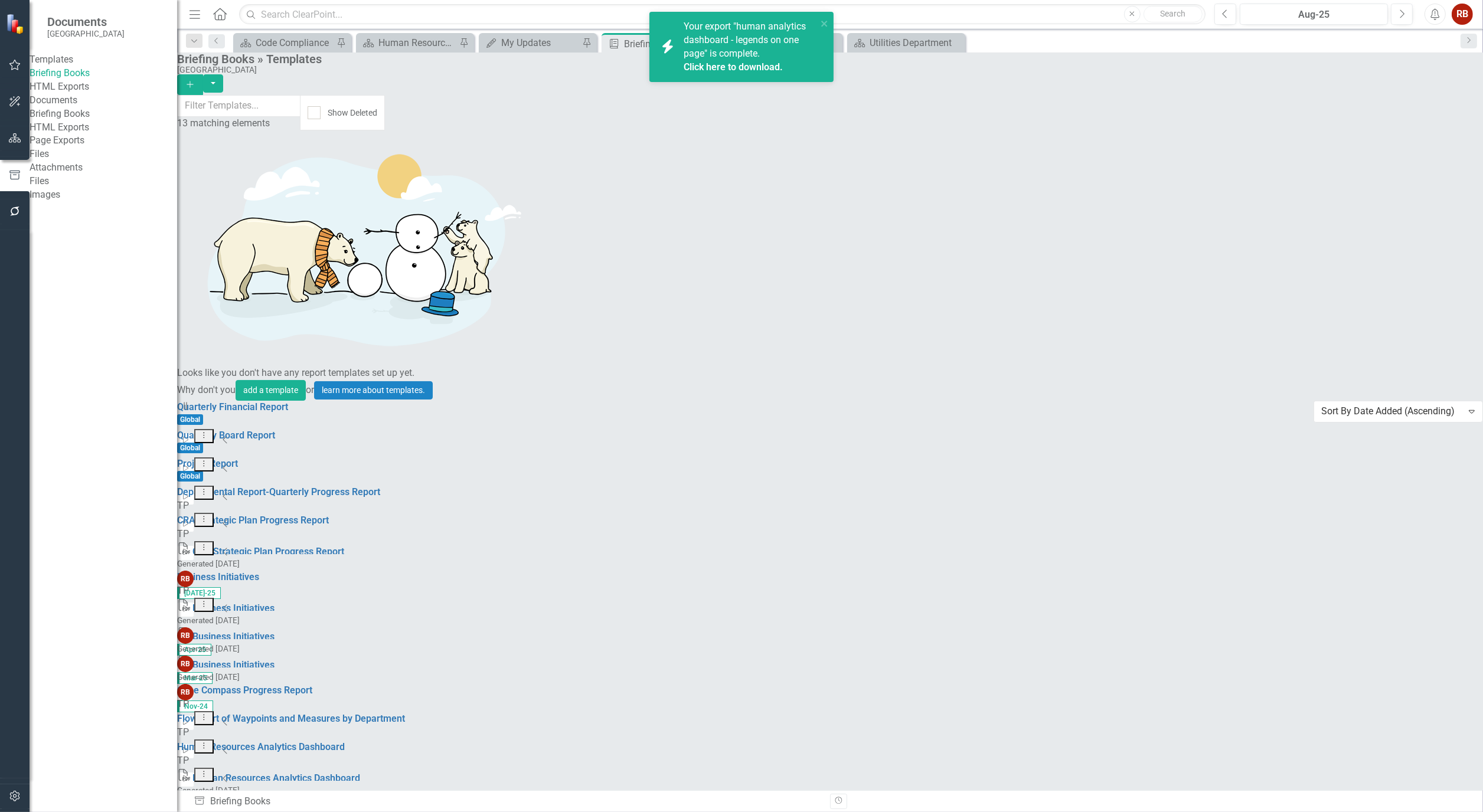
click at [704, 66] on link "Click here to download." at bounding box center [733, 67] width 99 height 11
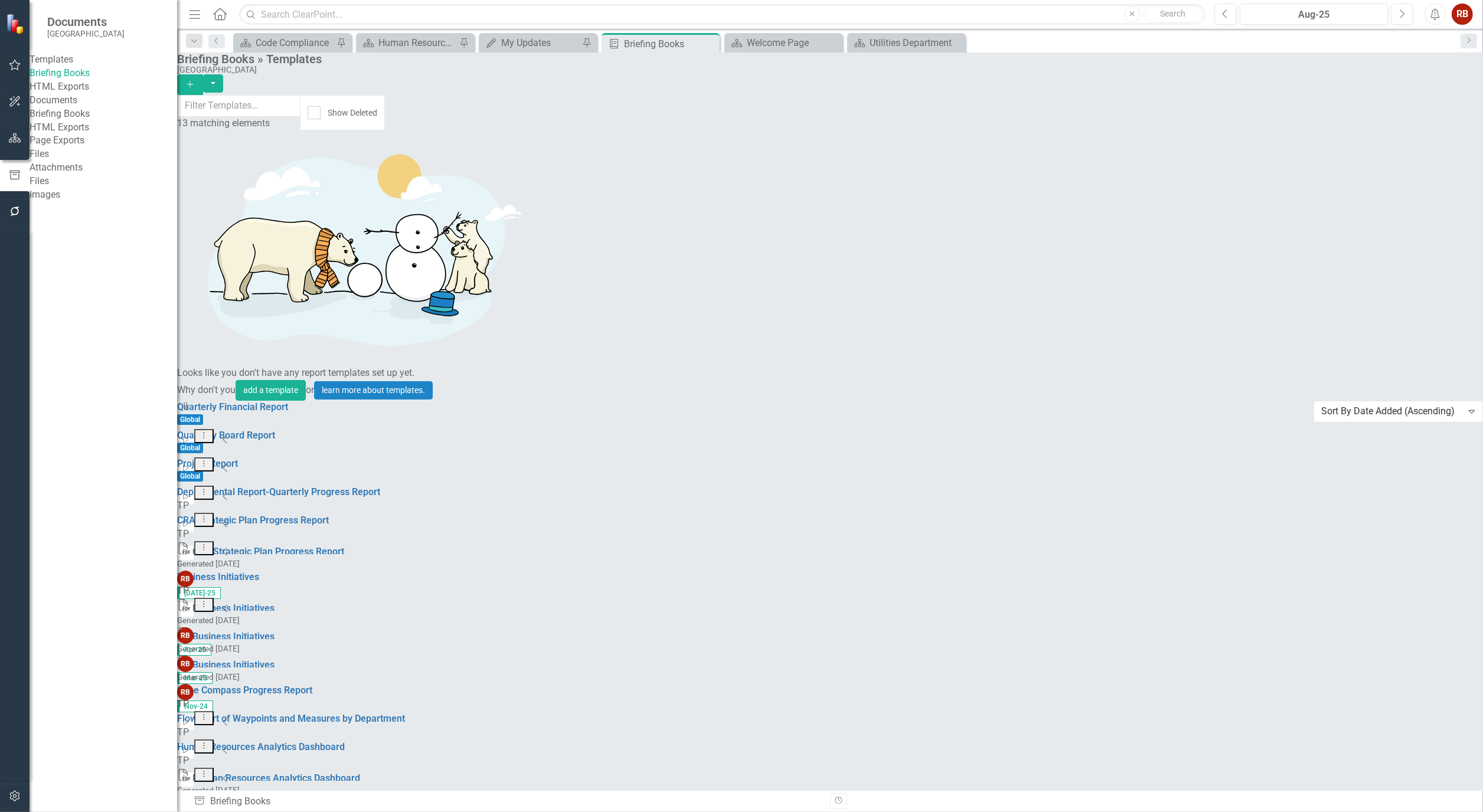
click at [1373, 658] on link "Edit Edit Template" at bounding box center [1383, 657] width 110 height 22
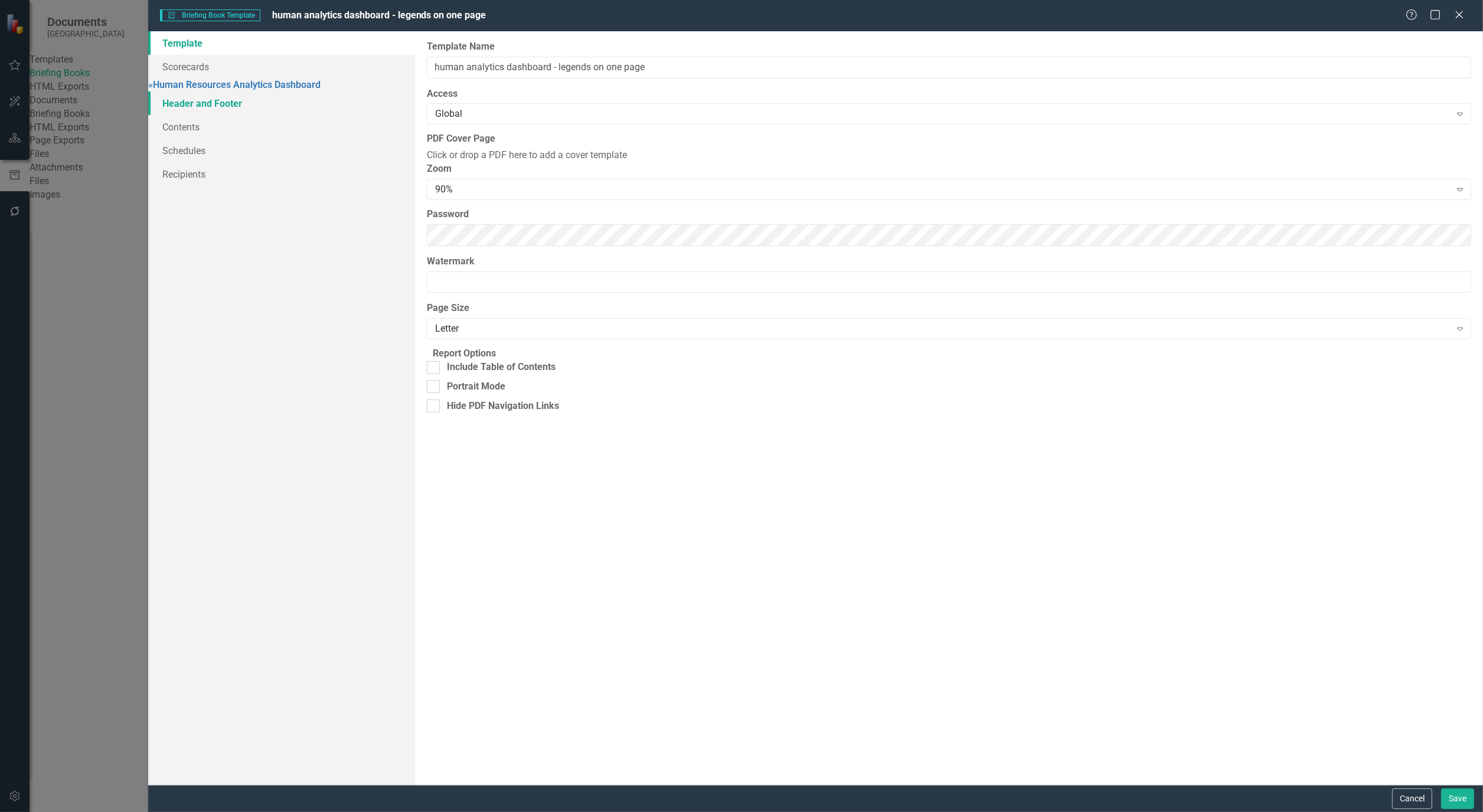
click at [217, 106] on link "Header and Footer" at bounding box center [281, 103] width 267 height 23
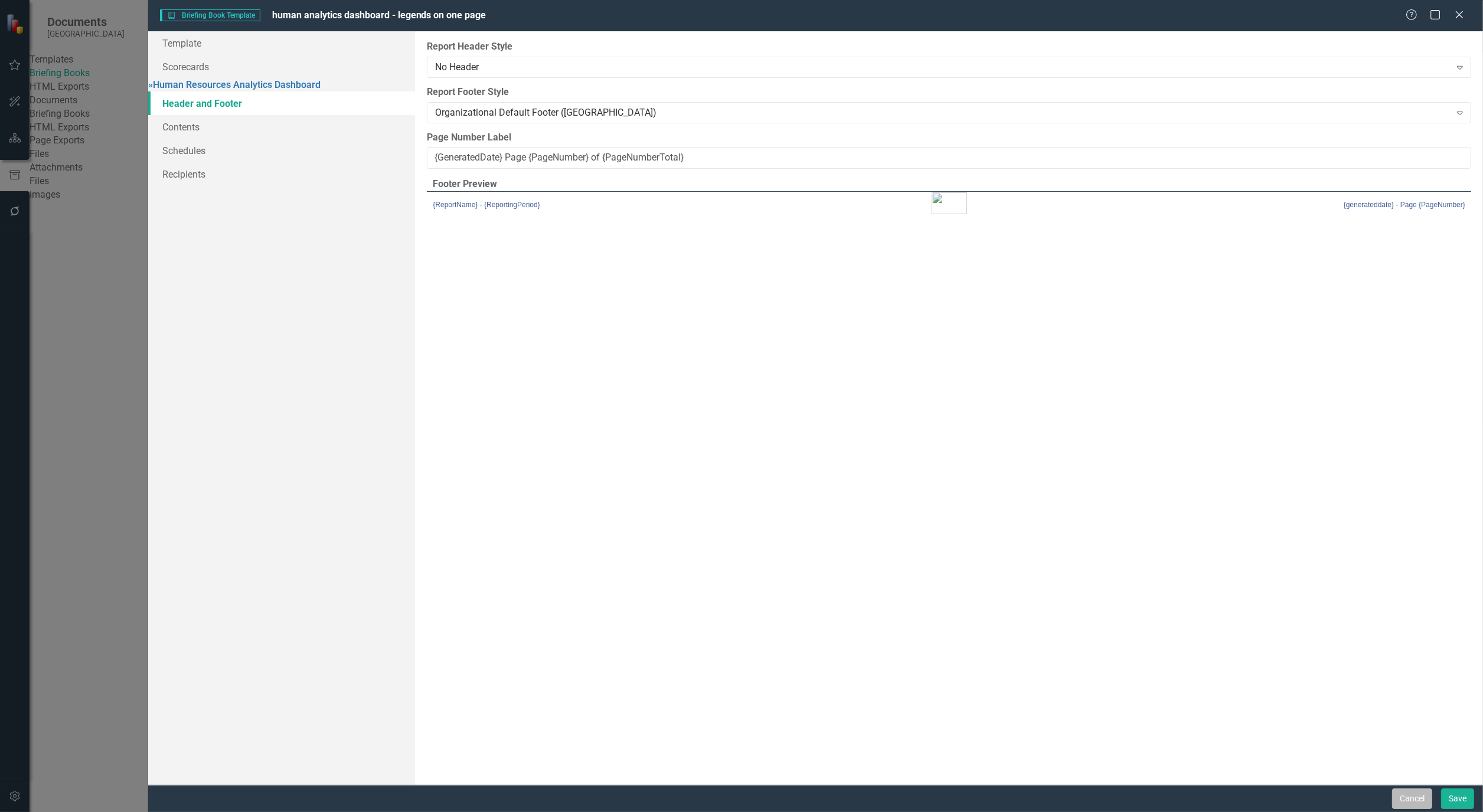
click at [1410, 809] on button "Cancel" at bounding box center [1412, 799] width 40 height 21
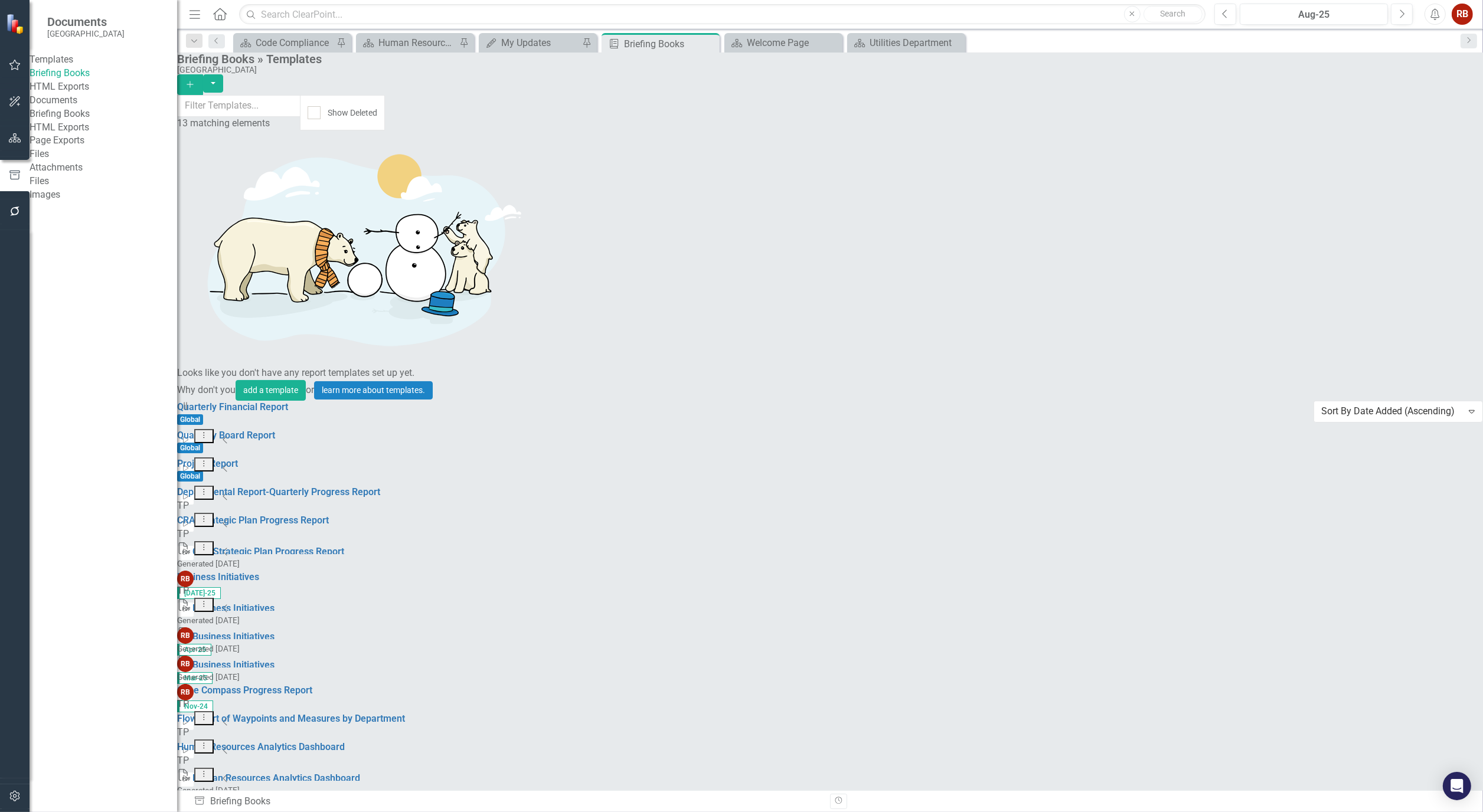
click at [214, 768] on button "Dropdown Menu" at bounding box center [204, 775] width 19 height 15
click at [1409, 498] on link "Edit Edit Template" at bounding box center [1383, 509] width 110 height 22
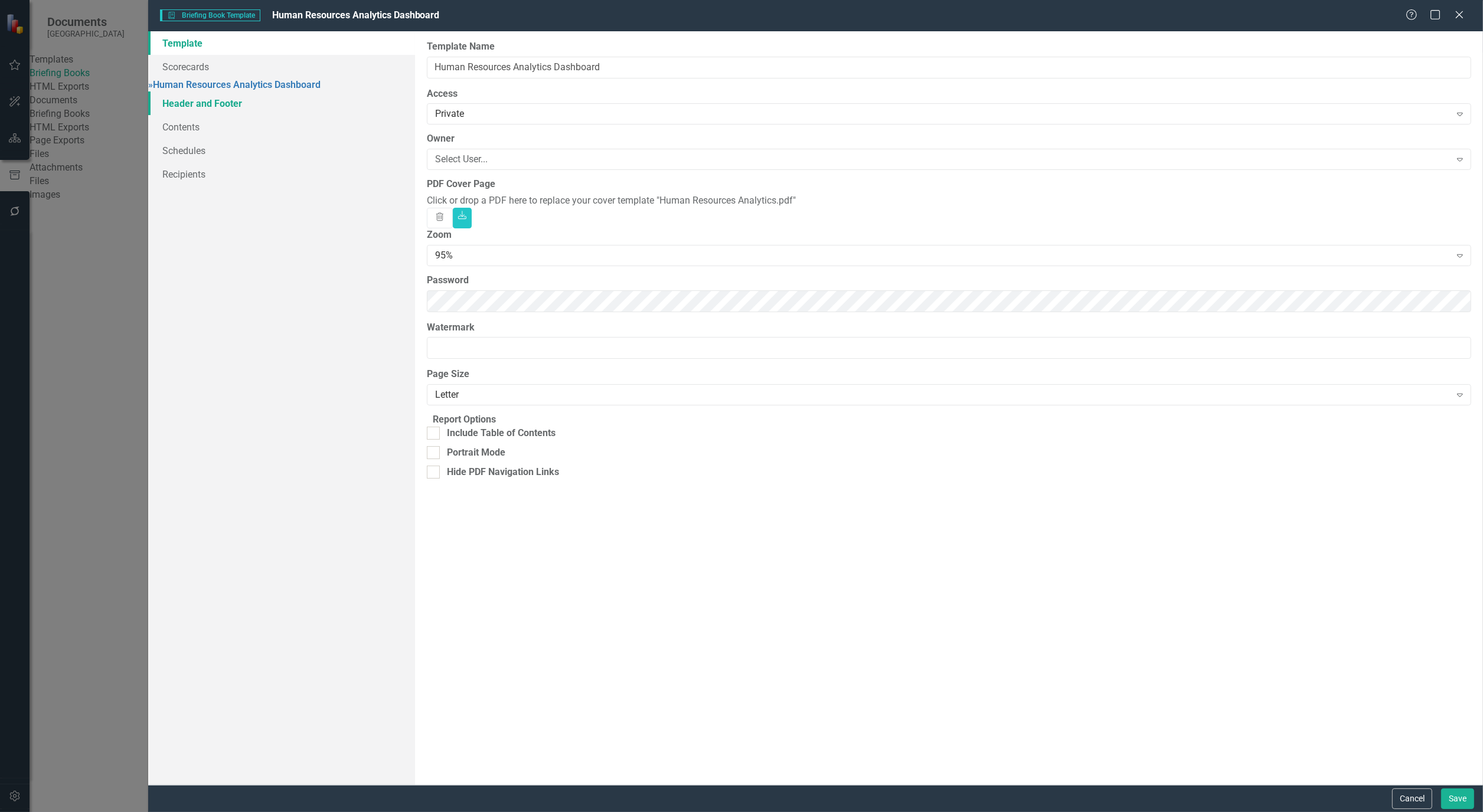
click at [192, 111] on link "Header and Footer" at bounding box center [281, 103] width 267 height 23
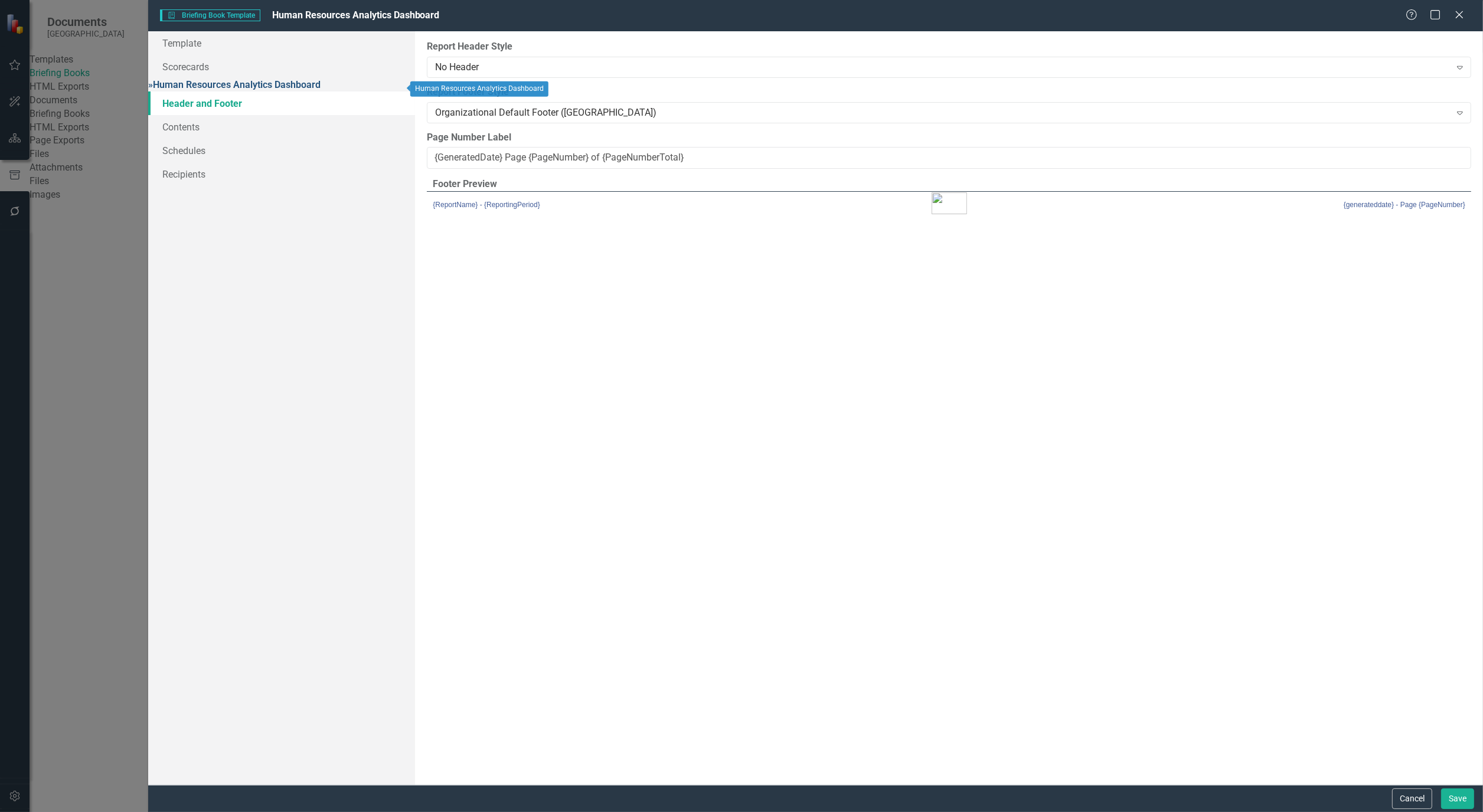
click at [215, 83] on link "» Human Resources Analytics Dashboard" at bounding box center [234, 84] width 172 height 11
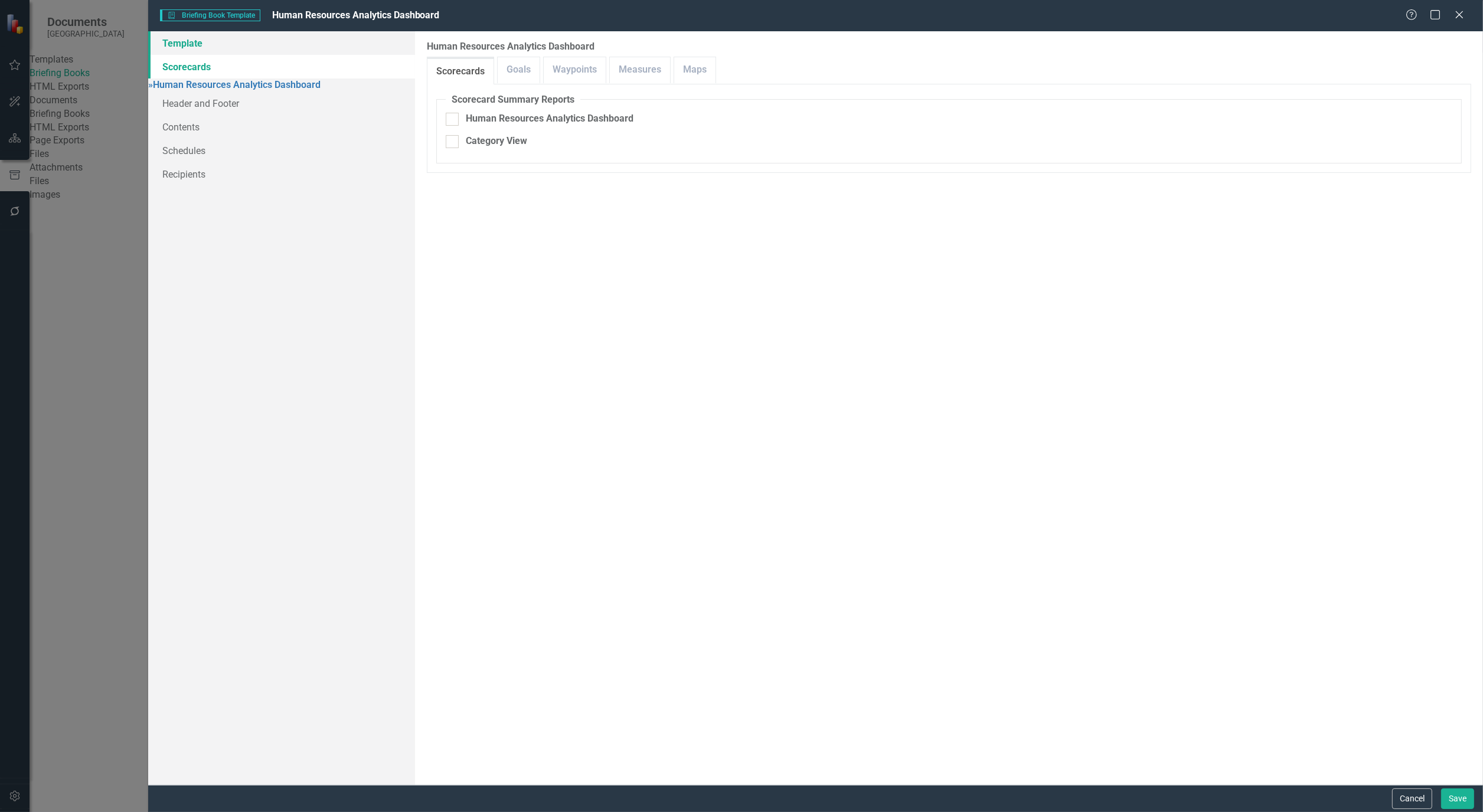
click at [193, 44] on link "Template" at bounding box center [281, 43] width 267 height 23
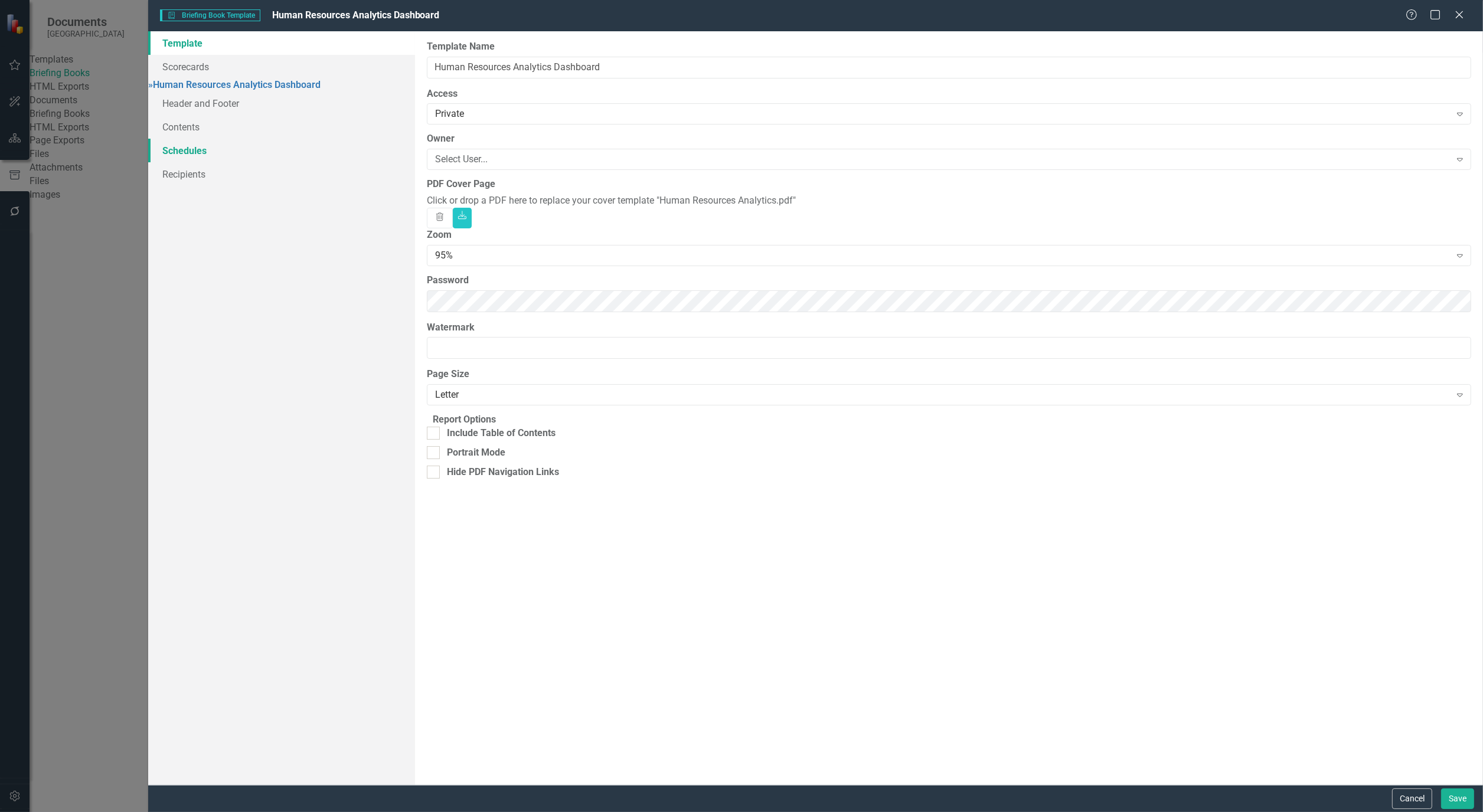
click at [179, 151] on link "Schedules" at bounding box center [281, 150] width 267 height 23
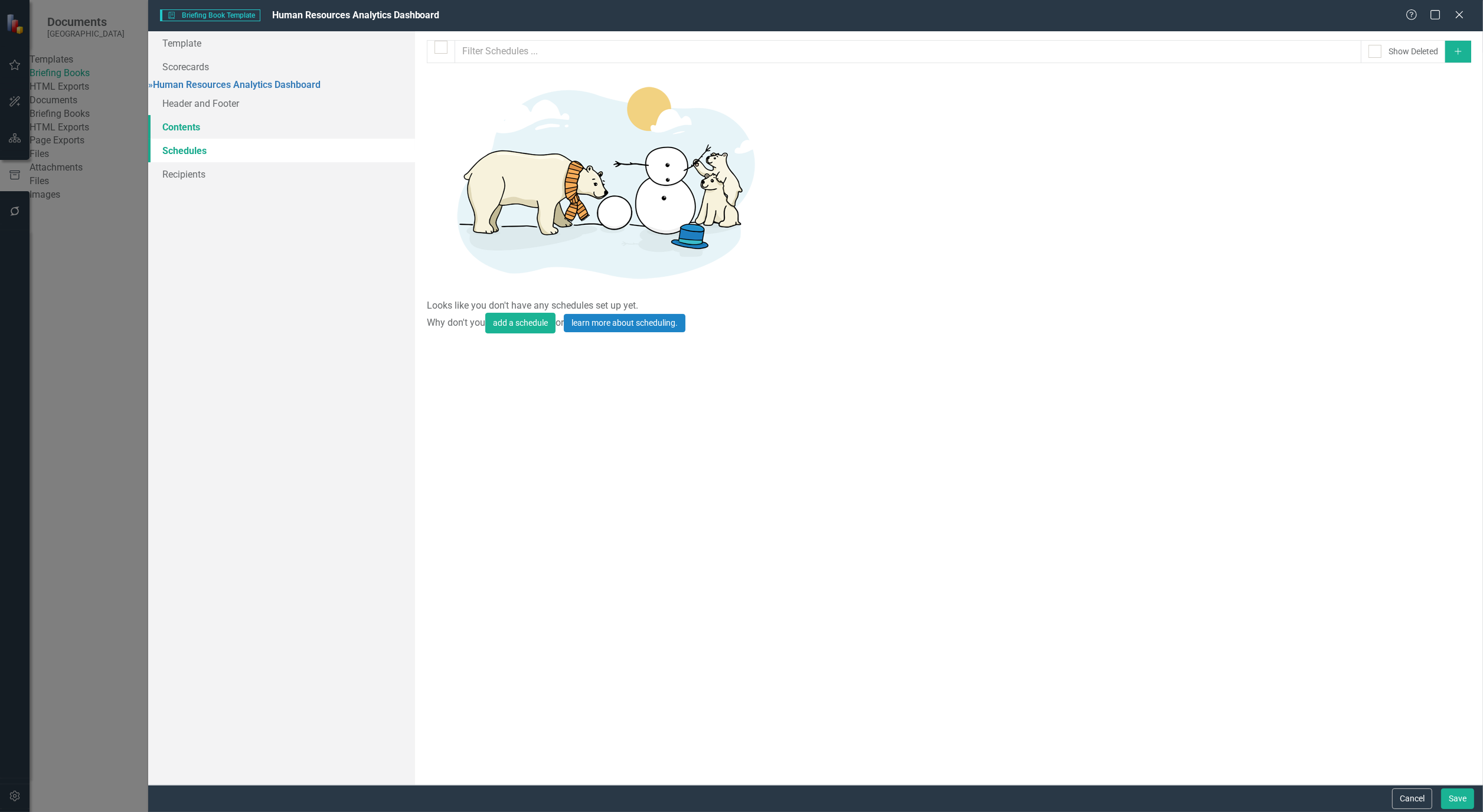
click at [179, 138] on link "Contents" at bounding box center [281, 126] width 267 height 23
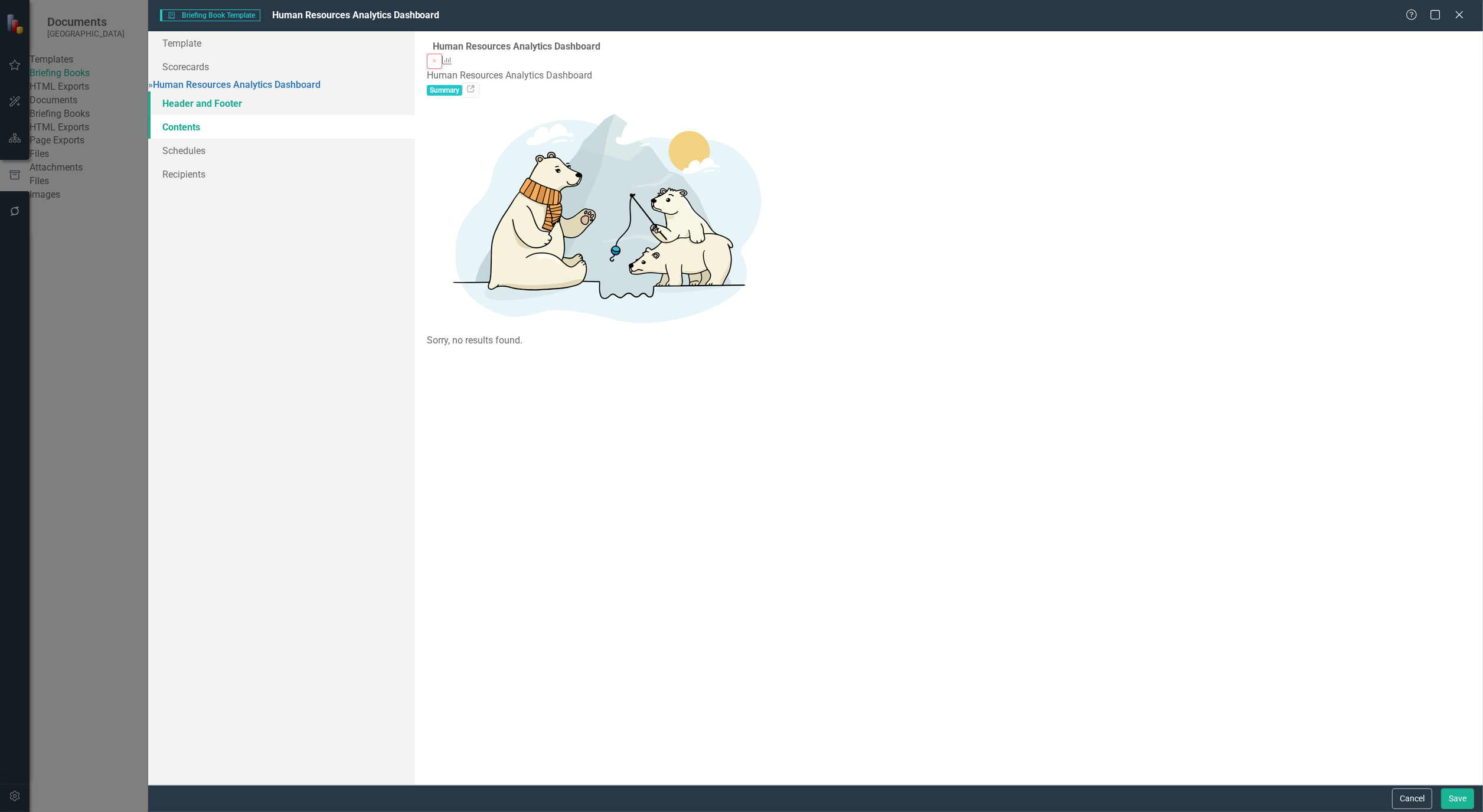
click at [190, 110] on link "Header and Footer" at bounding box center [281, 103] width 267 height 23
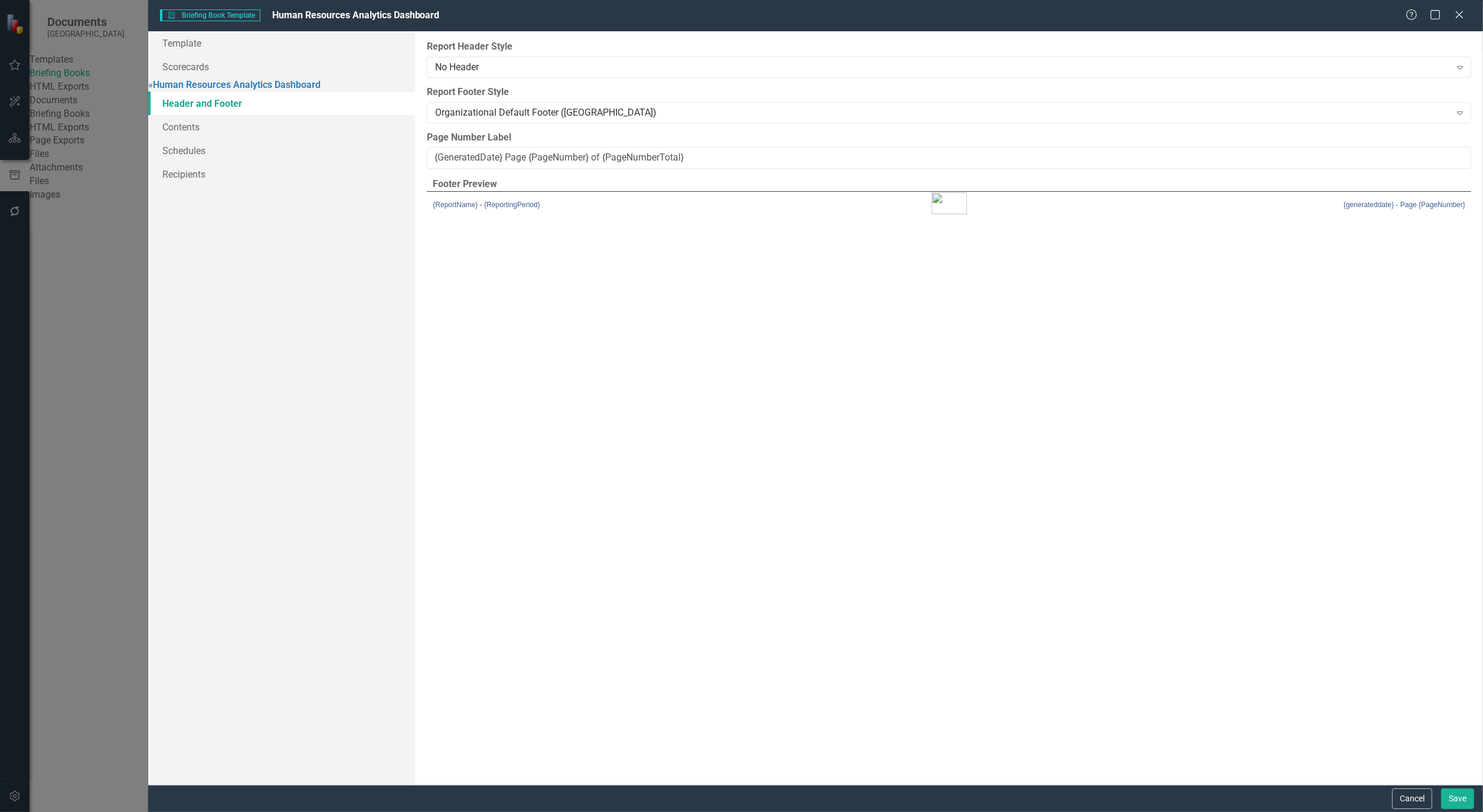
click at [534, 217] on td "{ReportName} - {ReportingPeriod}" at bounding box center [599, 205] width 344 height 26
click at [1405, 794] on button "Cancel" at bounding box center [1412, 799] width 40 height 21
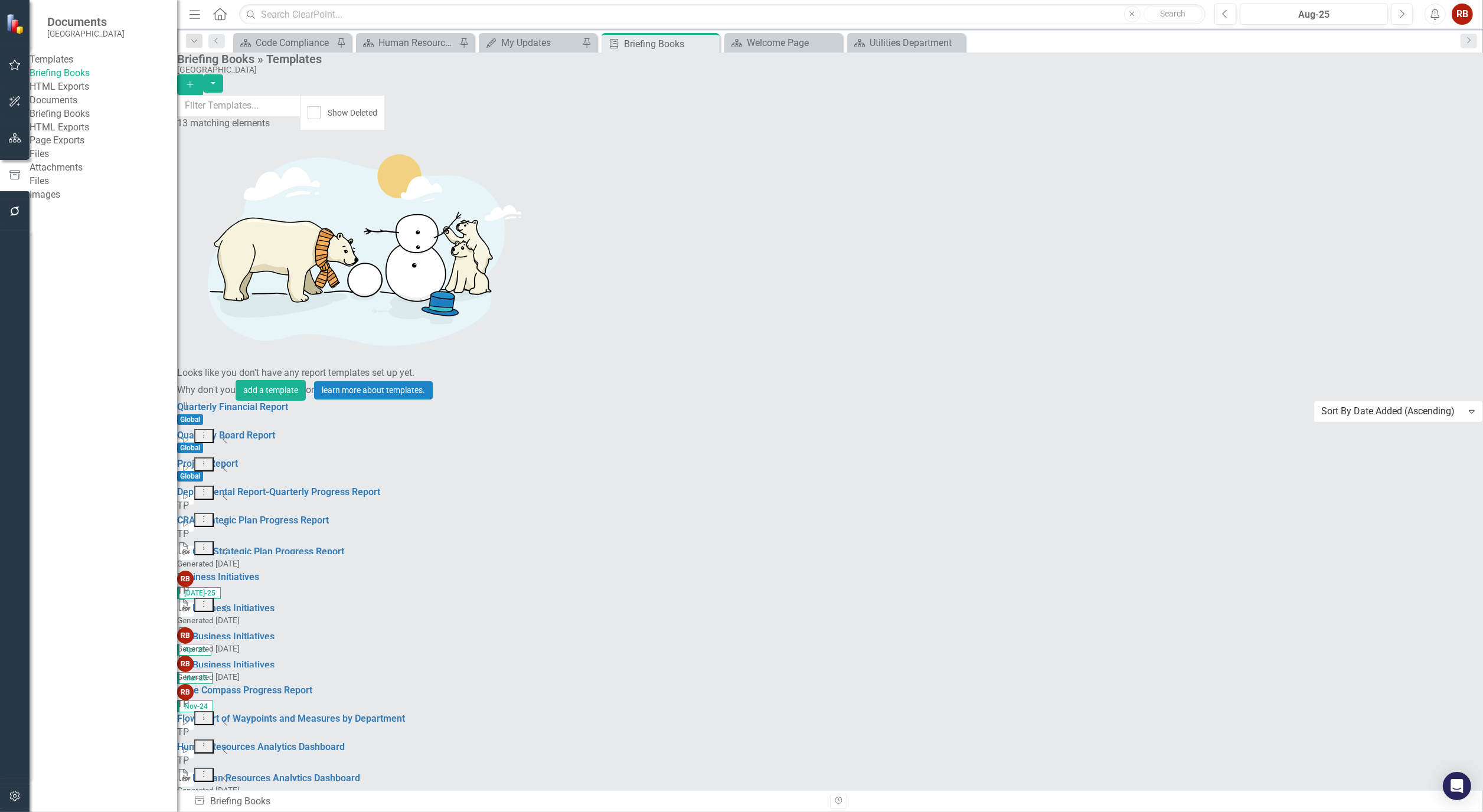
click at [1406, 657] on link "Edit Edit Template" at bounding box center [1383, 657] width 110 height 22
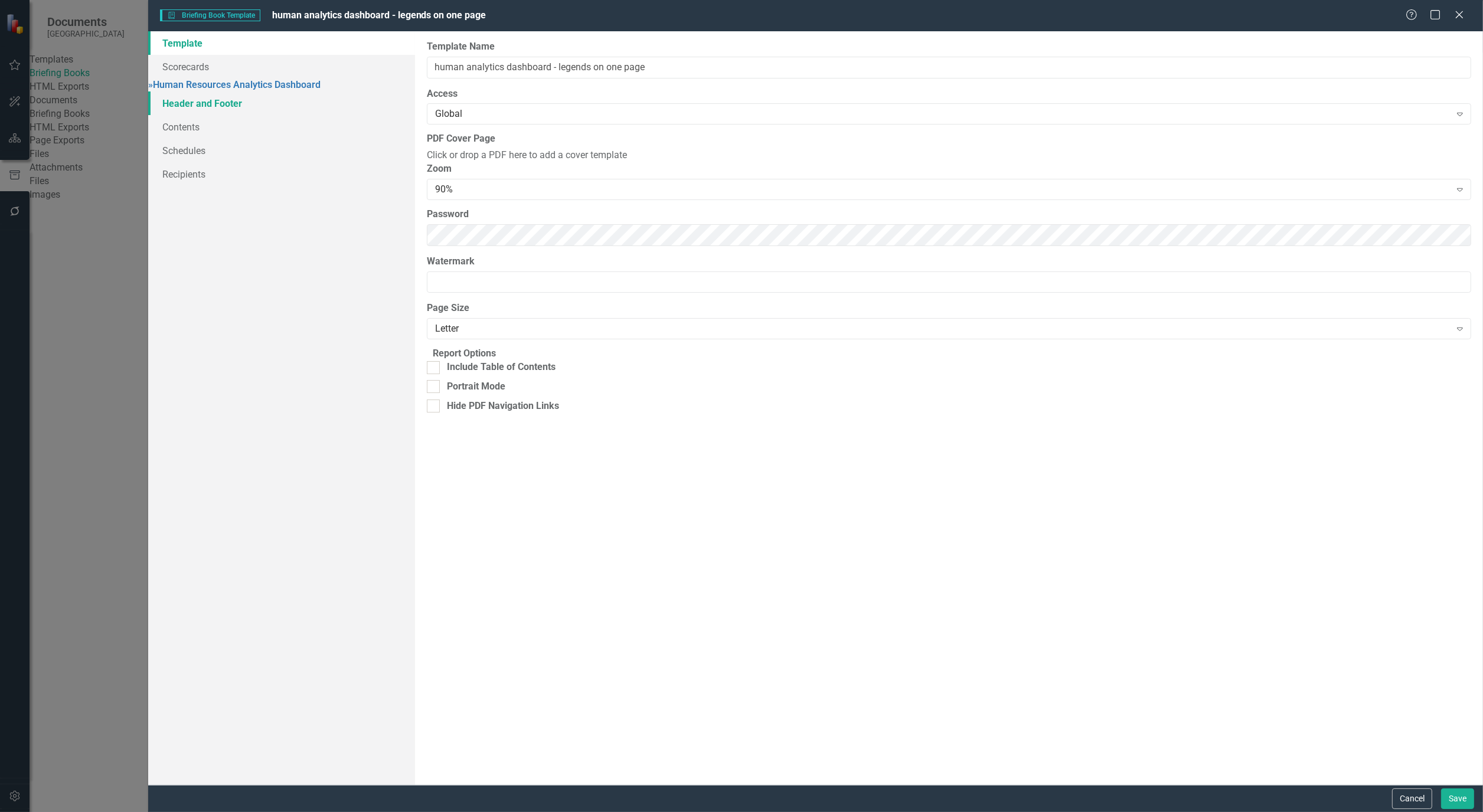
click at [207, 110] on link "Header and Footer" at bounding box center [281, 103] width 267 height 23
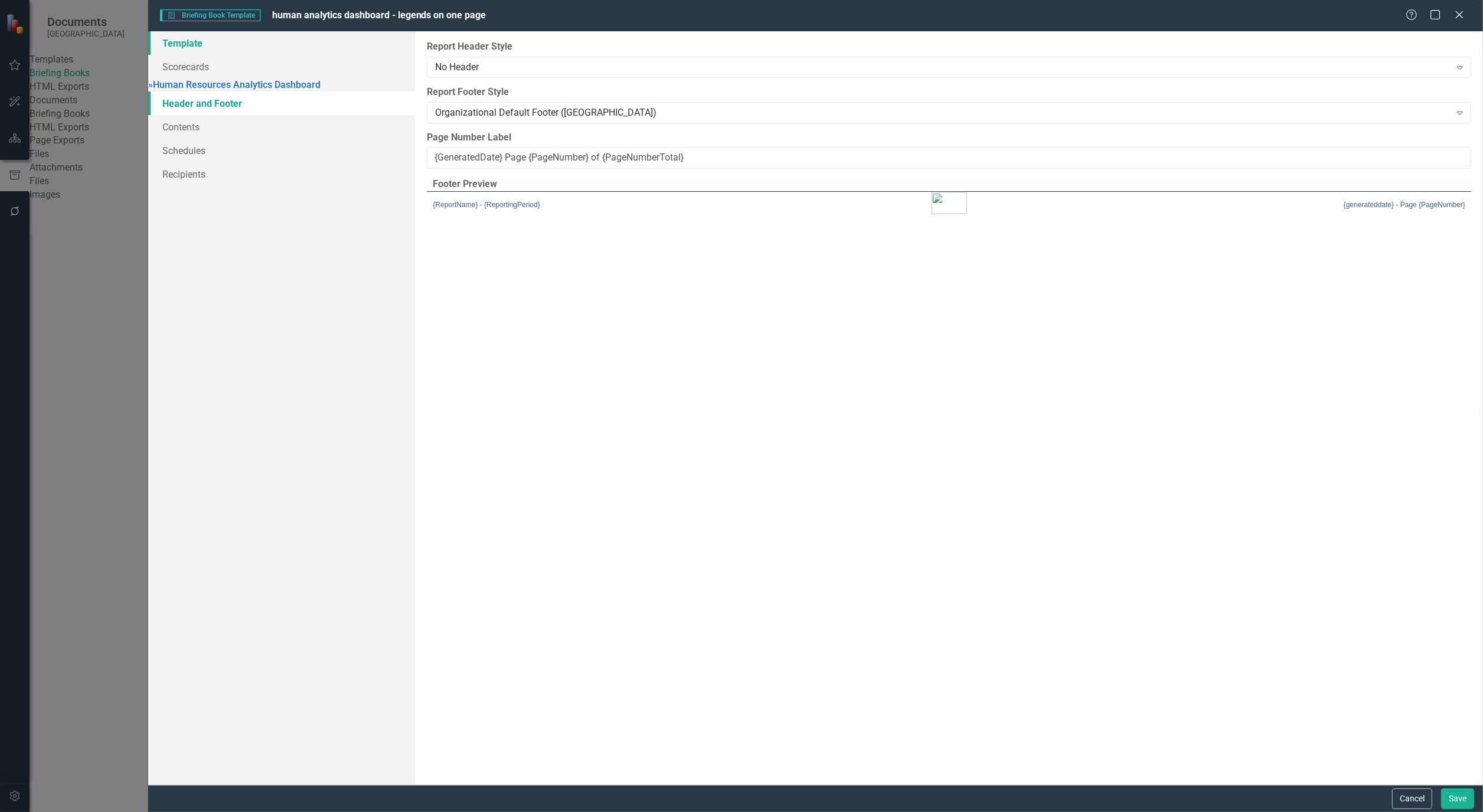
click at [181, 50] on link "Template" at bounding box center [281, 43] width 267 height 23
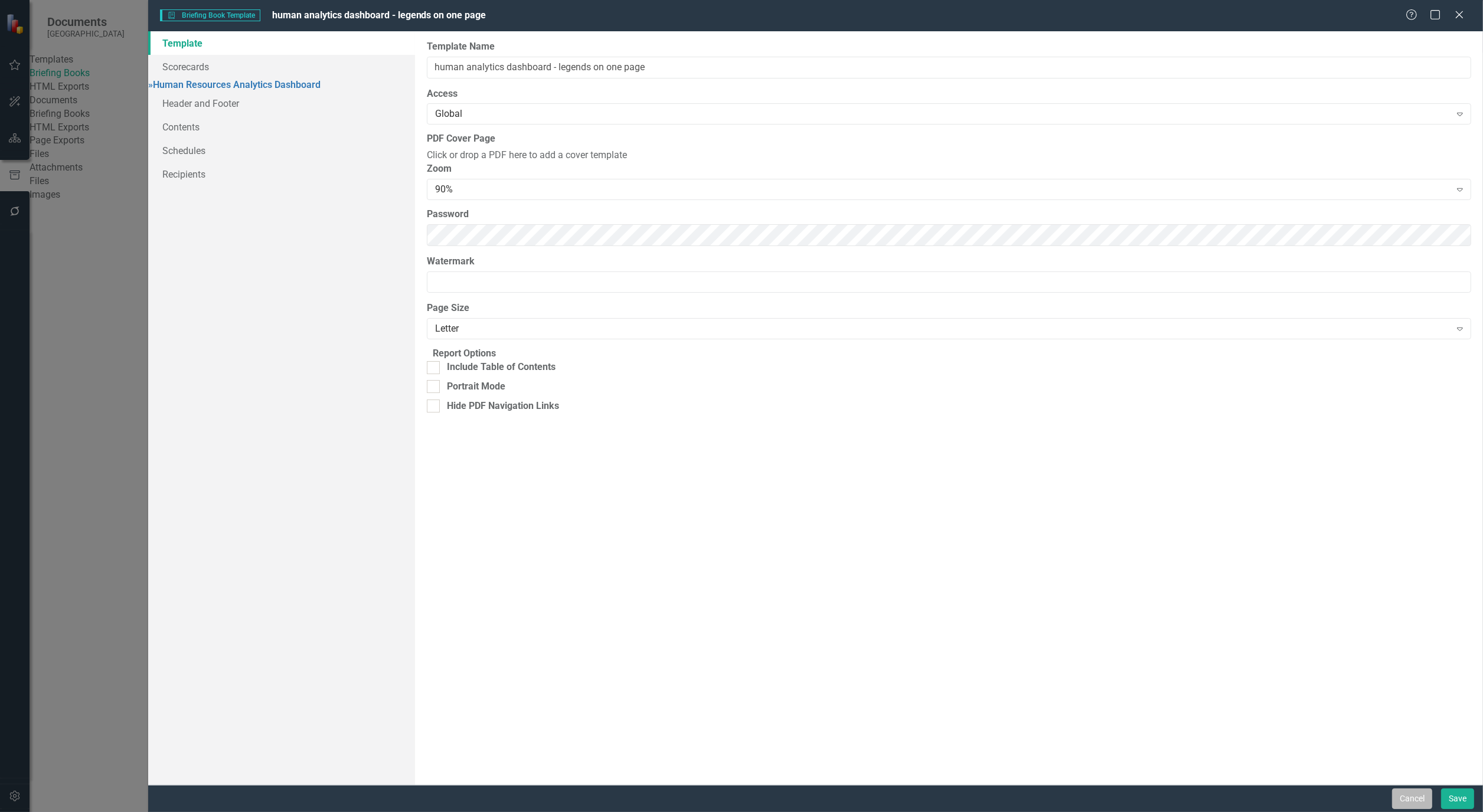
click at [1420, 802] on button "Cancel" at bounding box center [1412, 799] width 40 height 21
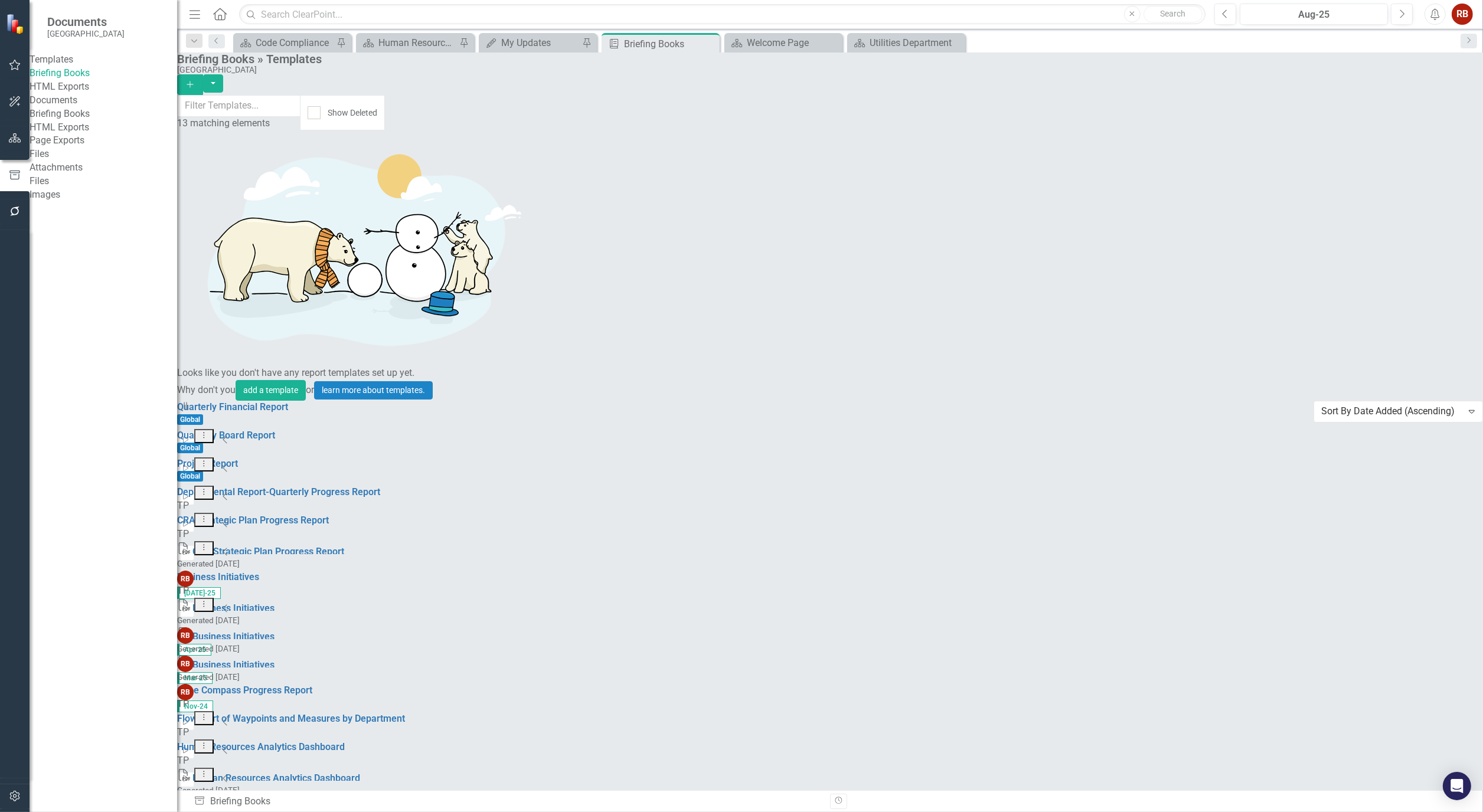
click at [209, 770] on icon "Dropdown Menu" at bounding box center [204, 774] width 10 height 8
click at [1411, 504] on link "Edit Edit Template" at bounding box center [1383, 509] width 110 height 22
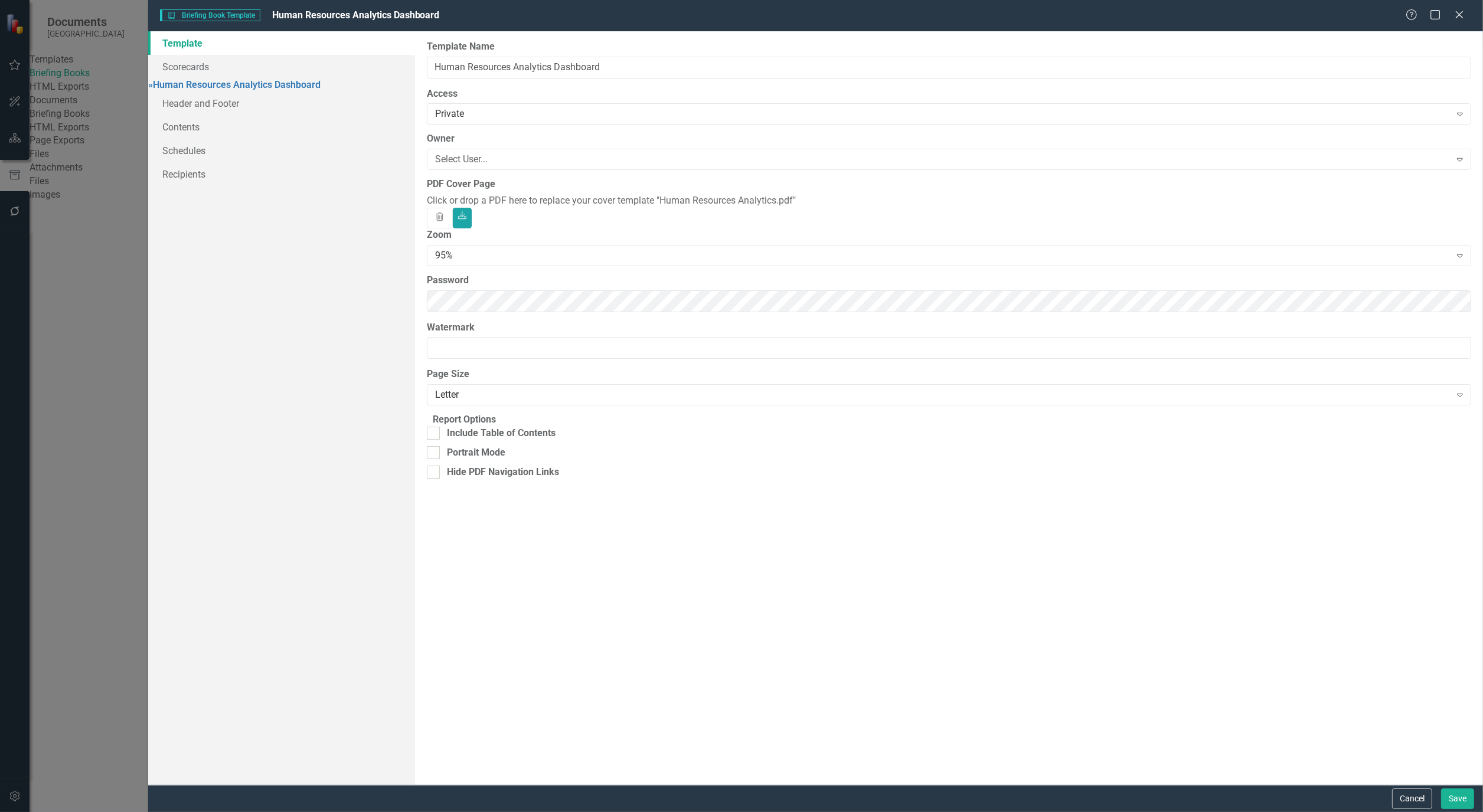
click at [467, 212] on icon "Download" at bounding box center [462, 216] width 10 height 9
click at [1425, 802] on button "Cancel" at bounding box center [1412, 799] width 40 height 21
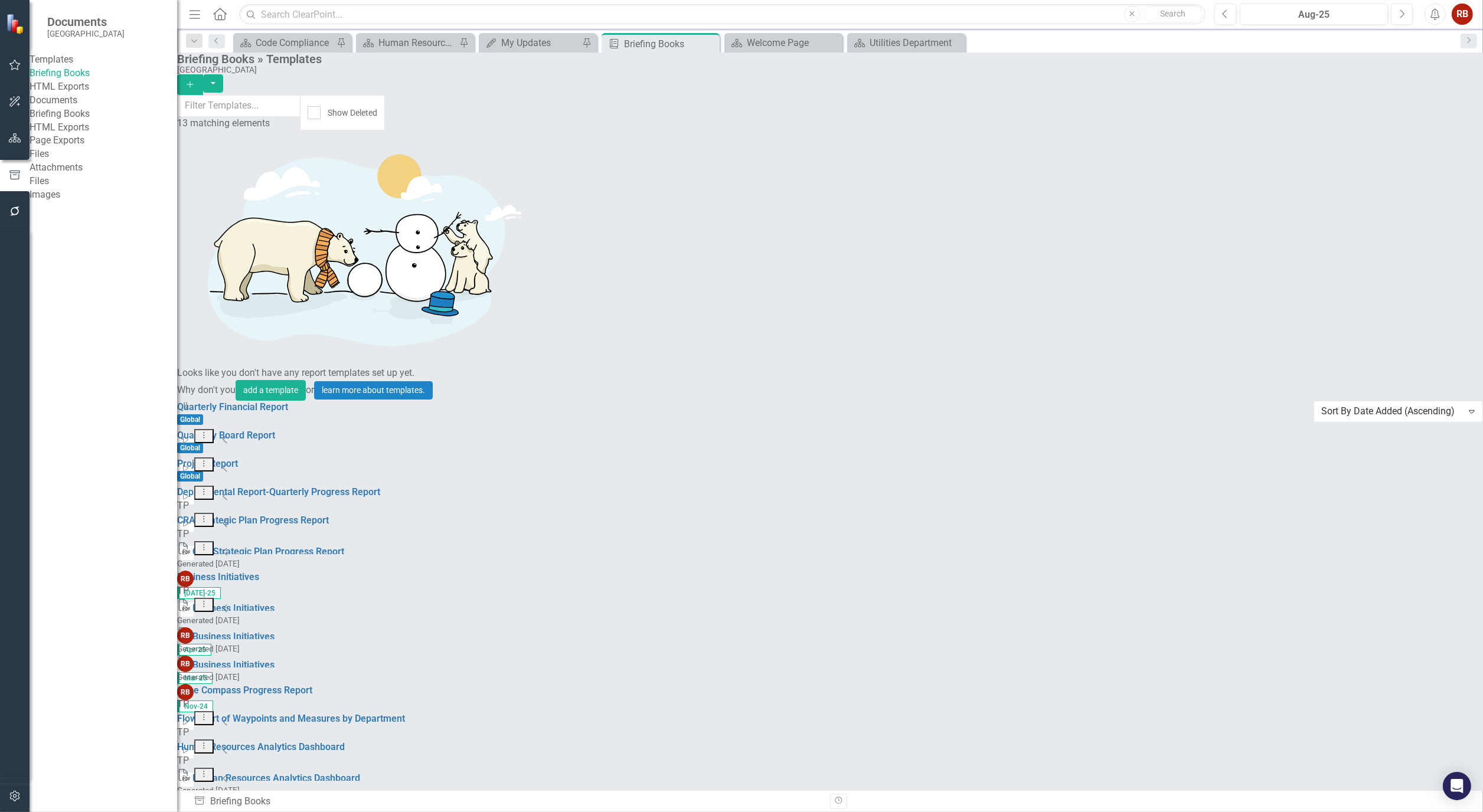
click at [1377, 653] on link "Edit Edit Template" at bounding box center [1383, 657] width 110 height 22
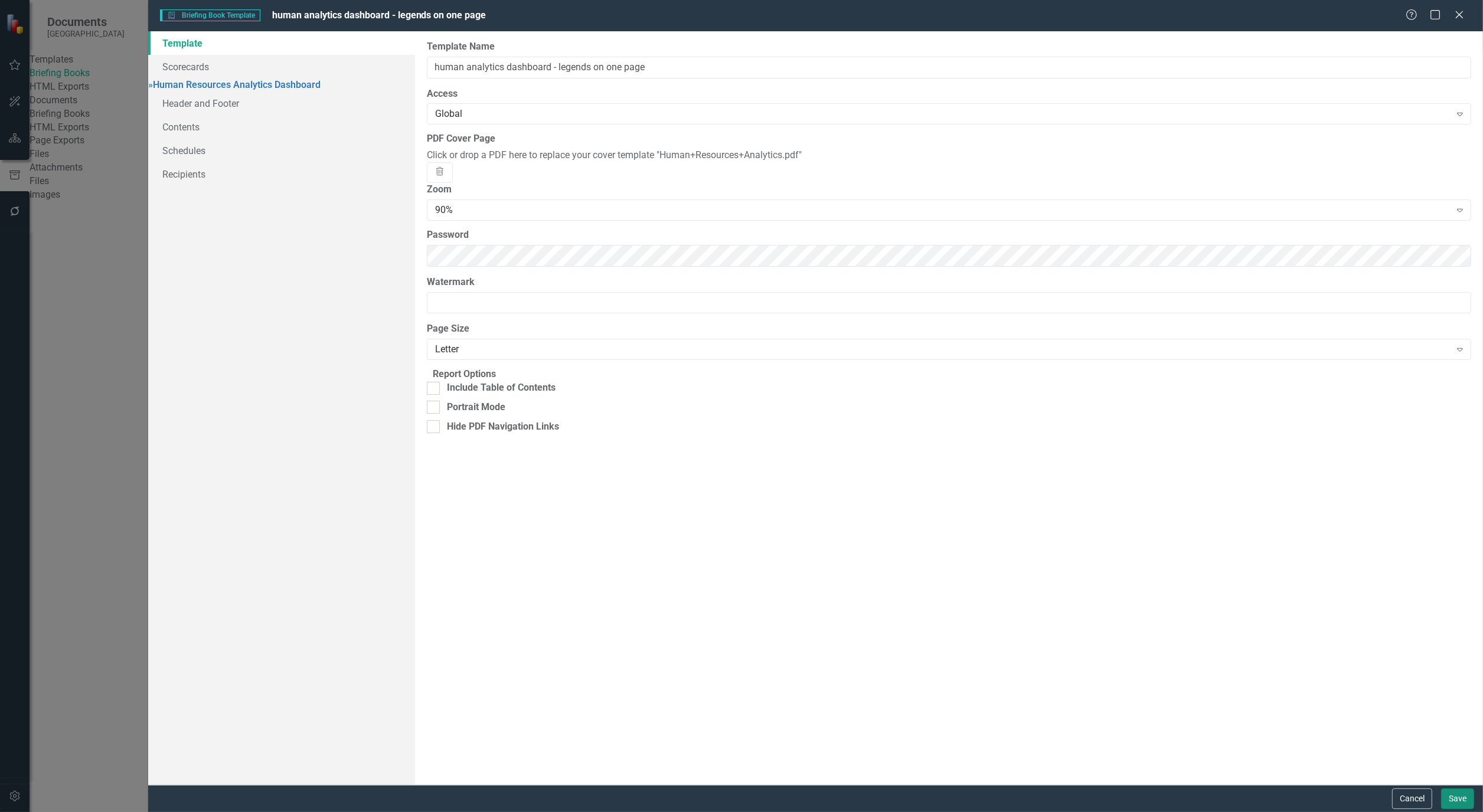
click at [1455, 791] on button "Save" at bounding box center [1458, 799] width 33 height 21
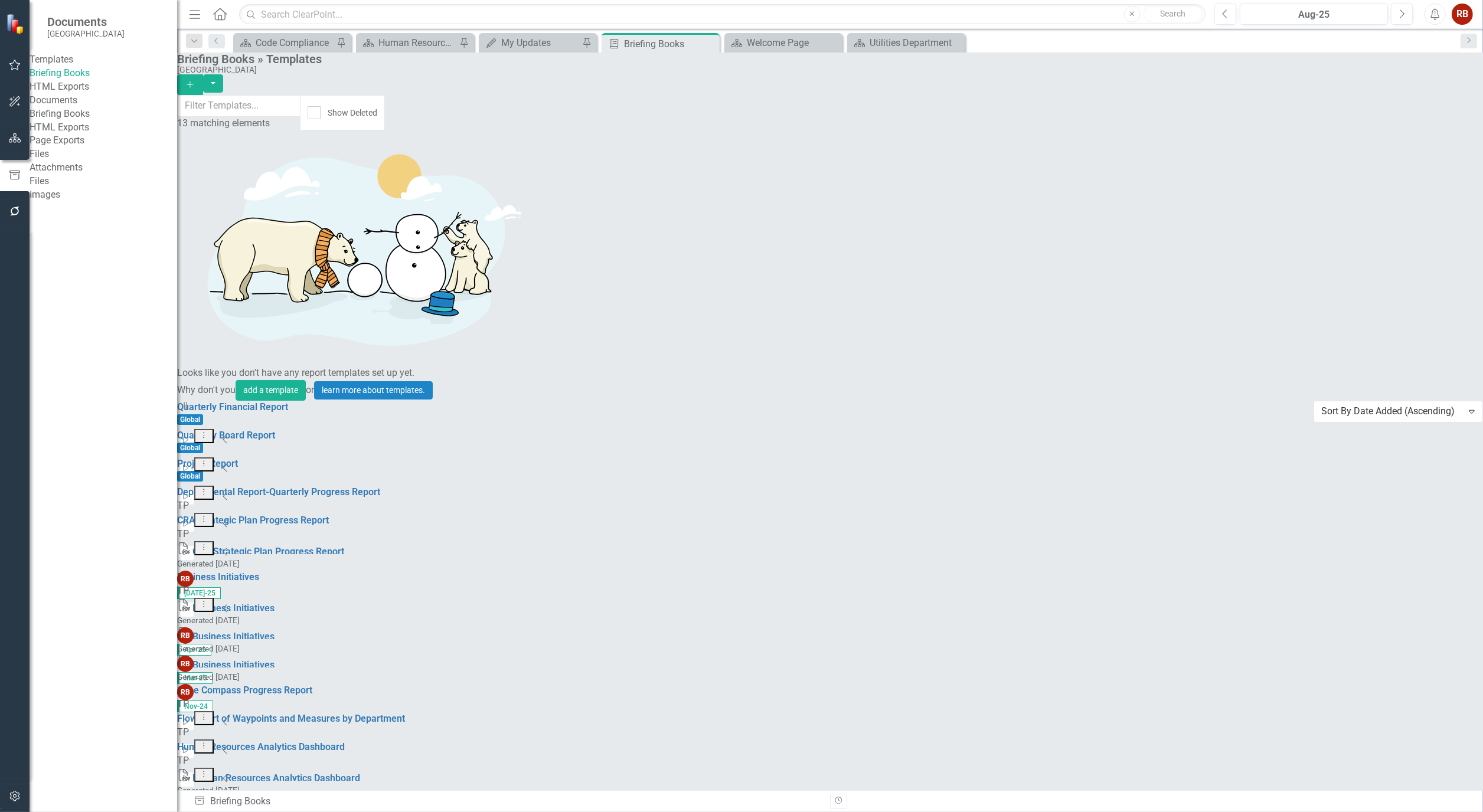
click at [1397, 611] on link "Start Run Template" at bounding box center [1383, 614] width 110 height 22
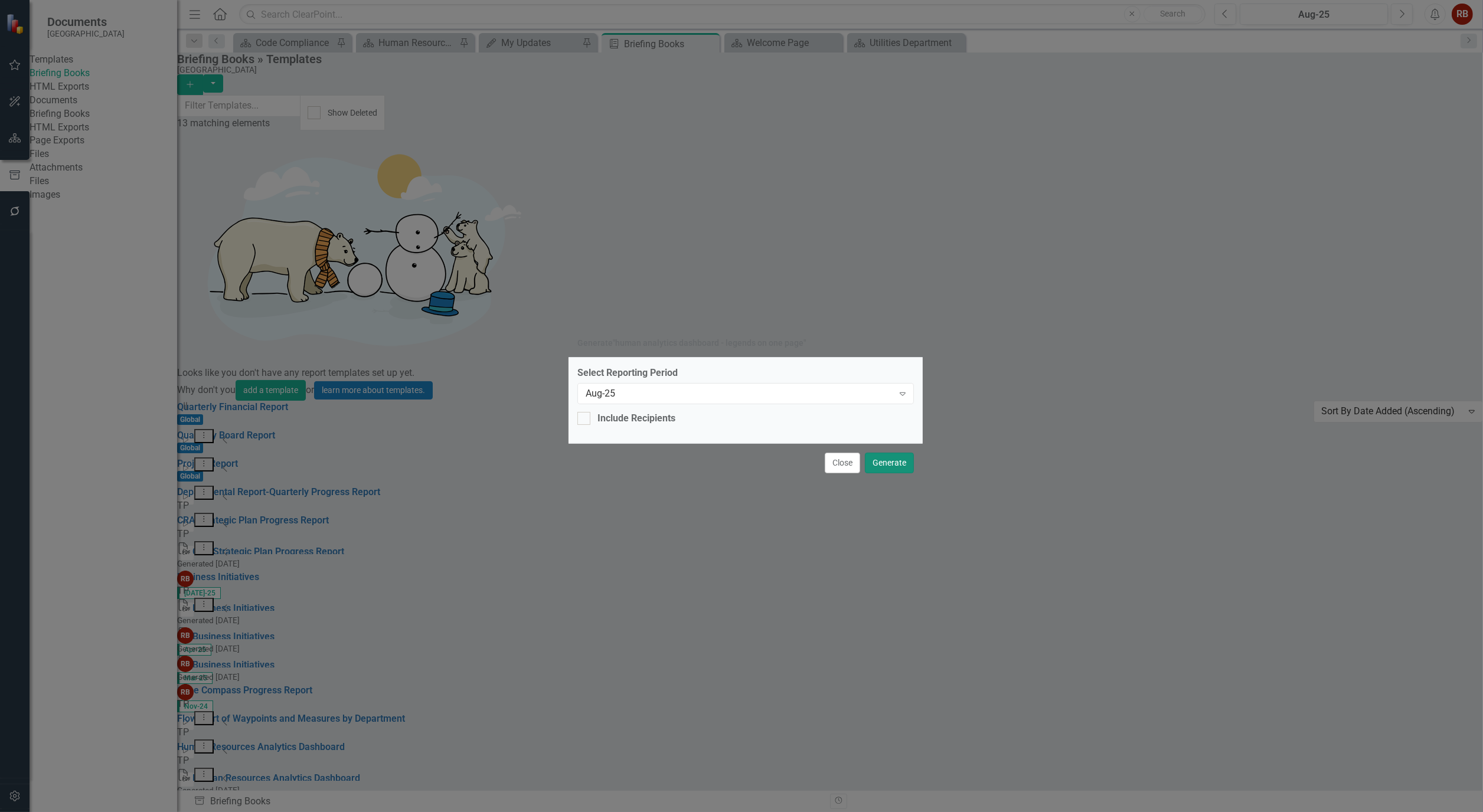
click at [899, 463] on button "Generate" at bounding box center [889, 463] width 49 height 21
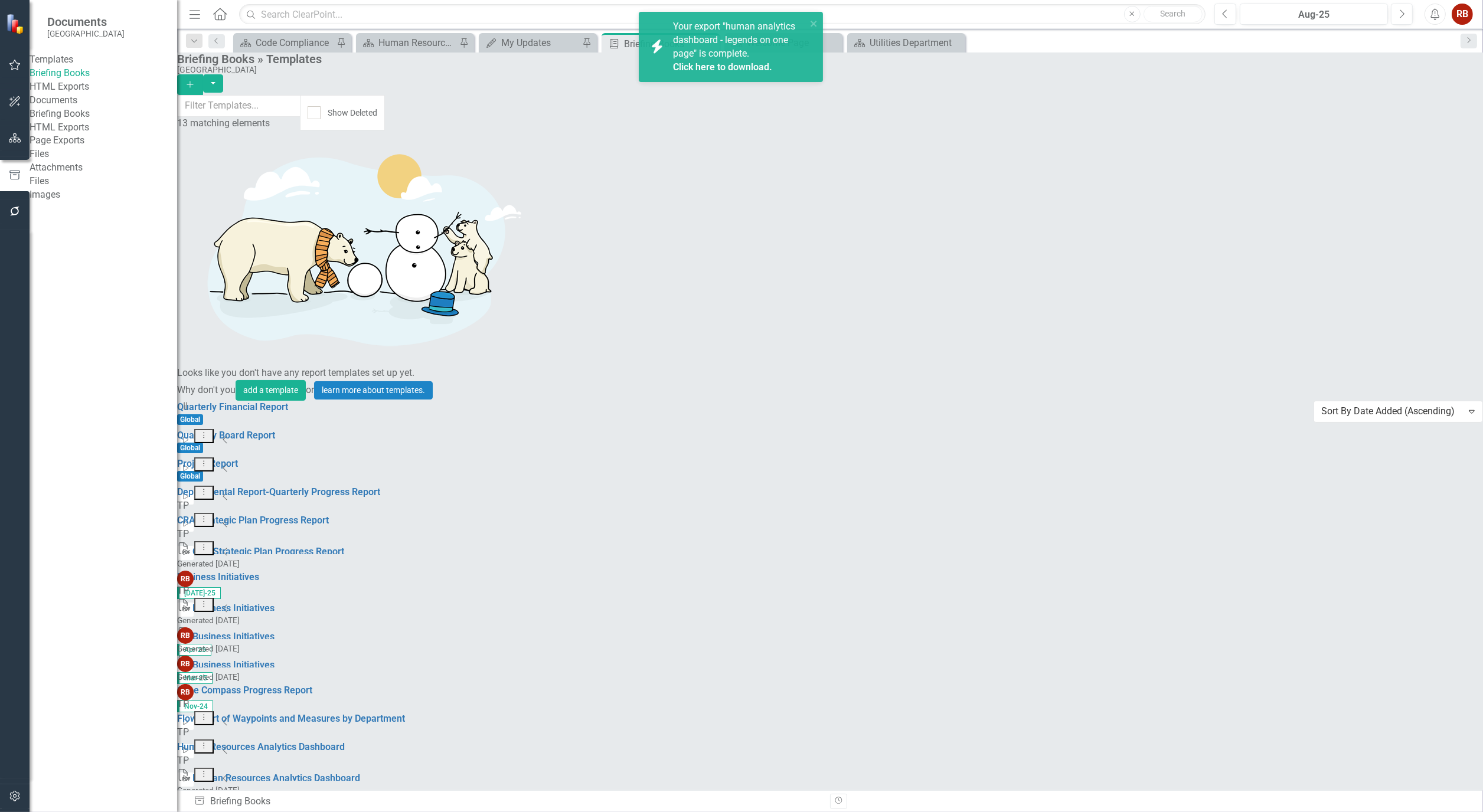
click at [708, 63] on link "Click here to download." at bounding box center [723, 67] width 99 height 11
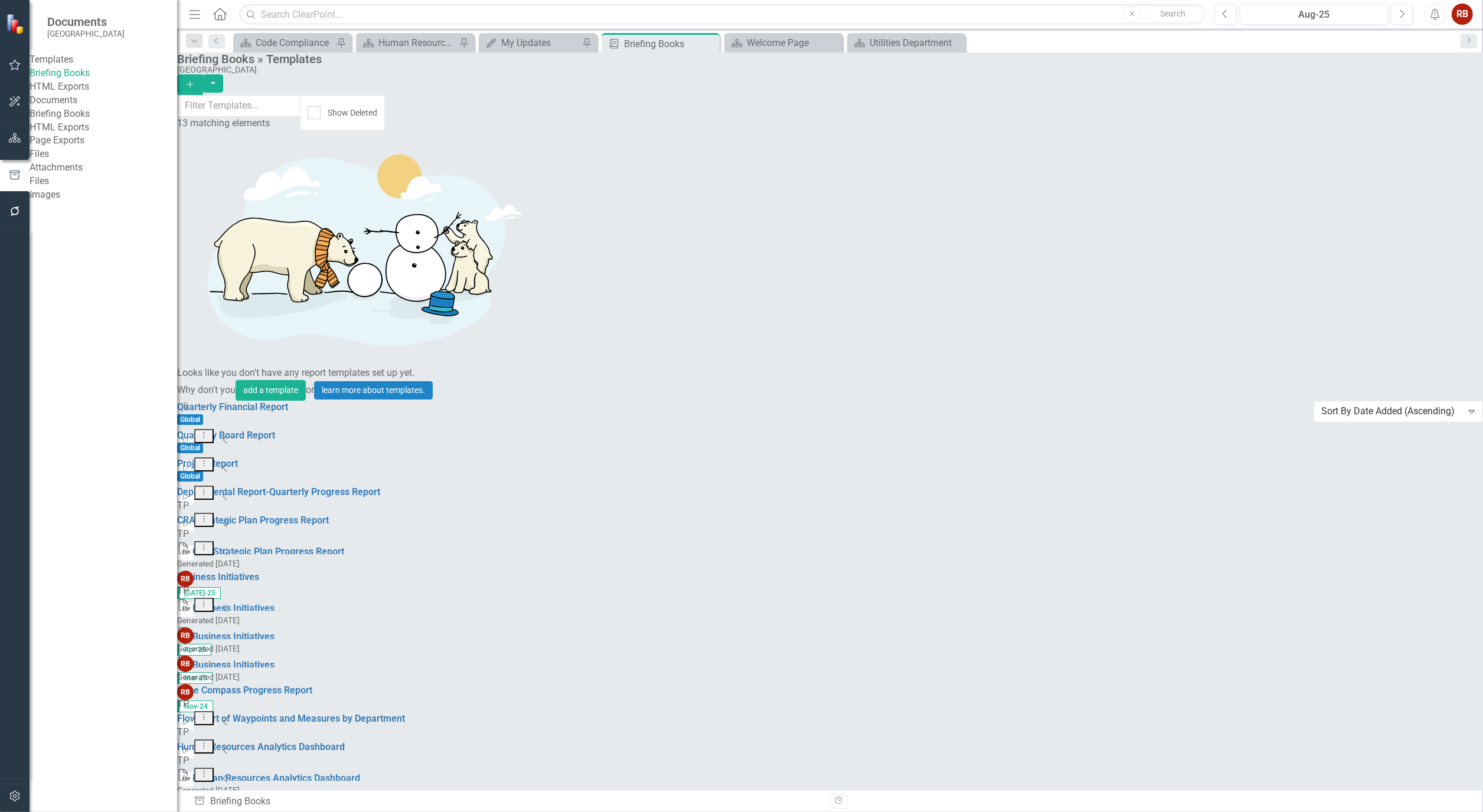
click at [85, 121] on link "Briefing Books" at bounding box center [104, 115] width 148 height 14
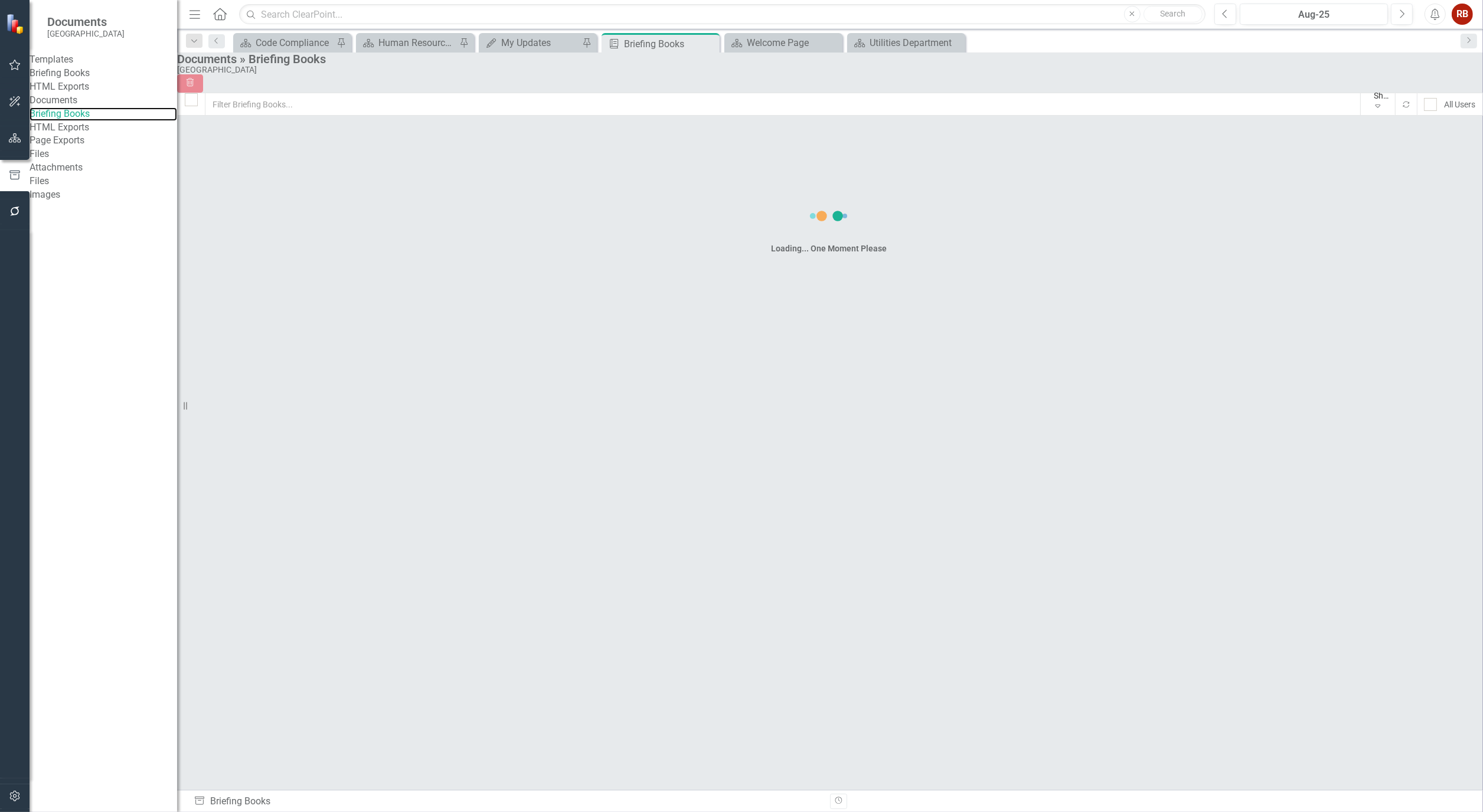
checkbox input "false"
